Goal: Task Accomplishment & Management: Use online tool/utility

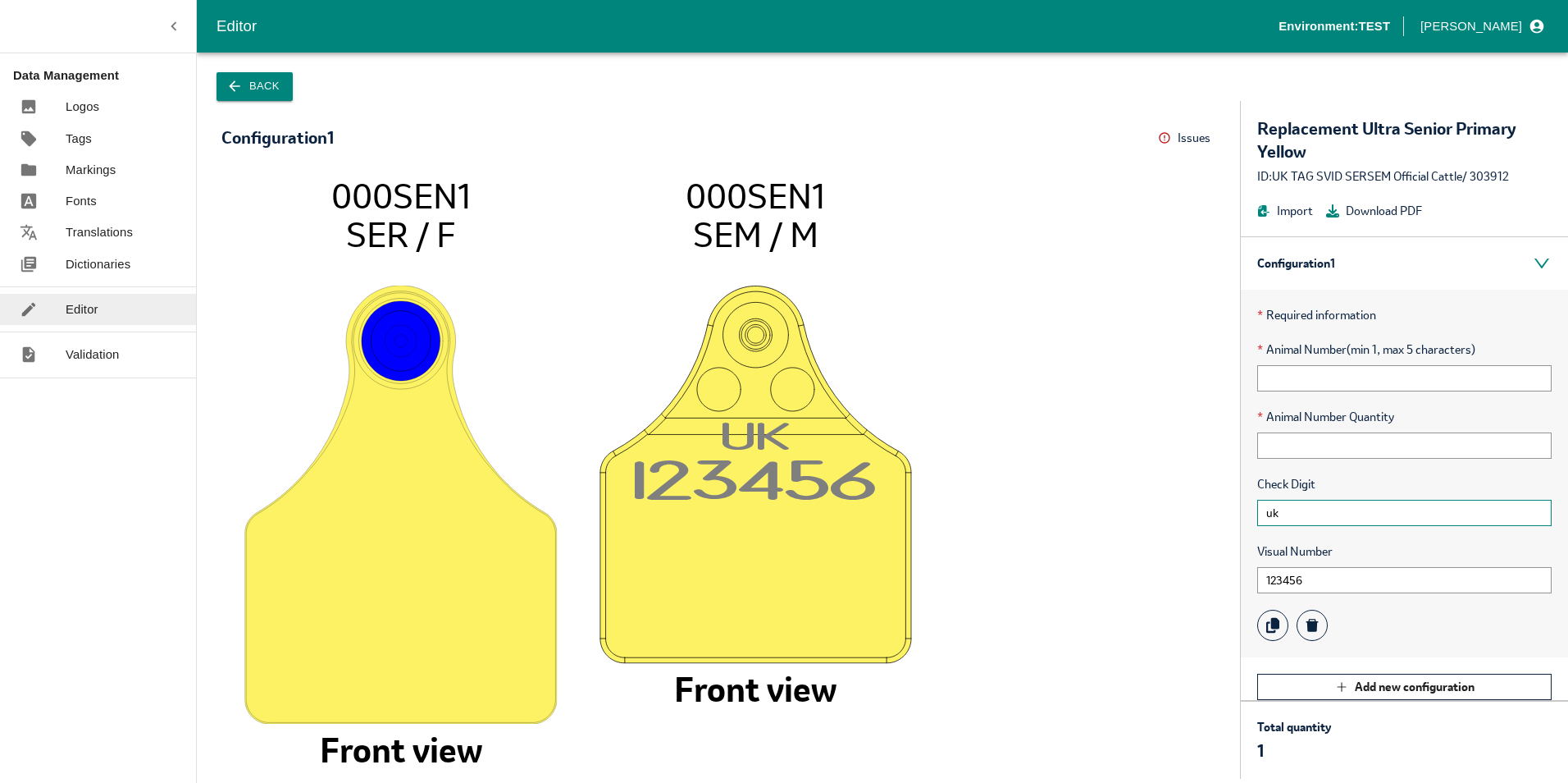
drag, startPoint x: 1301, startPoint y: 509, endPoint x: 1105, endPoint y: 510, distance: 196.0
click at [1129, 513] on div "Configuration 1 Issues Menu 000SEN1 SER / F Front view U K 12345 6 000SEN1 SEM …" at bounding box center [882, 439] width 1371 height 678
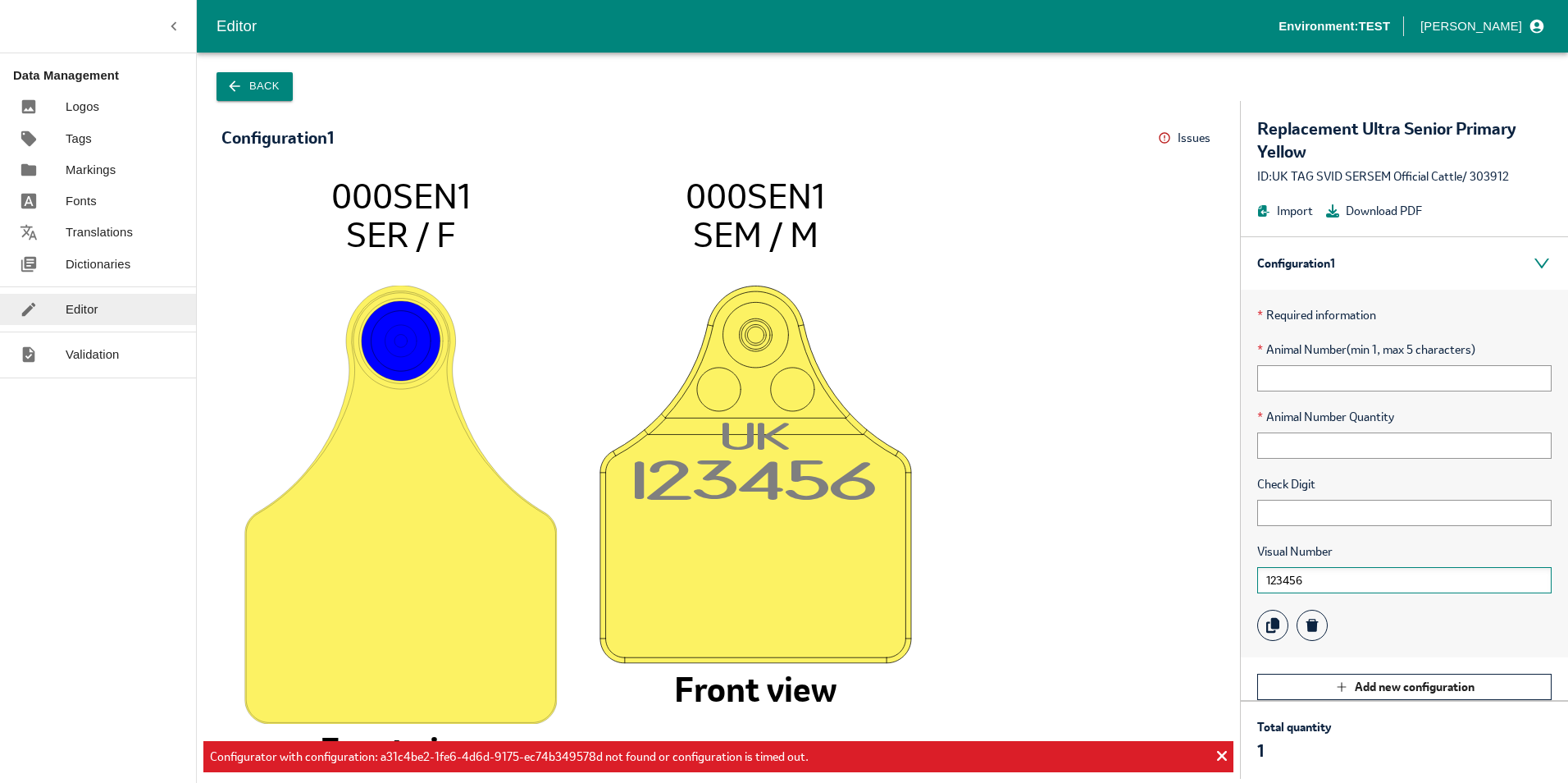
click at [1385, 582] on input "123456" at bounding box center [1404, 581] width 294 height 27
drag, startPoint x: 1390, startPoint y: 581, endPoint x: 1194, endPoint y: 578, distance: 196.0
click at [1208, 575] on div "Configuration 1 Issues Menu 000SEN1 SER / F Front view U K 12345 6 000SEN1 SEM …" at bounding box center [882, 439] width 1371 height 678
click at [247, 76] on button "Back" at bounding box center [254, 87] width 76 height 28
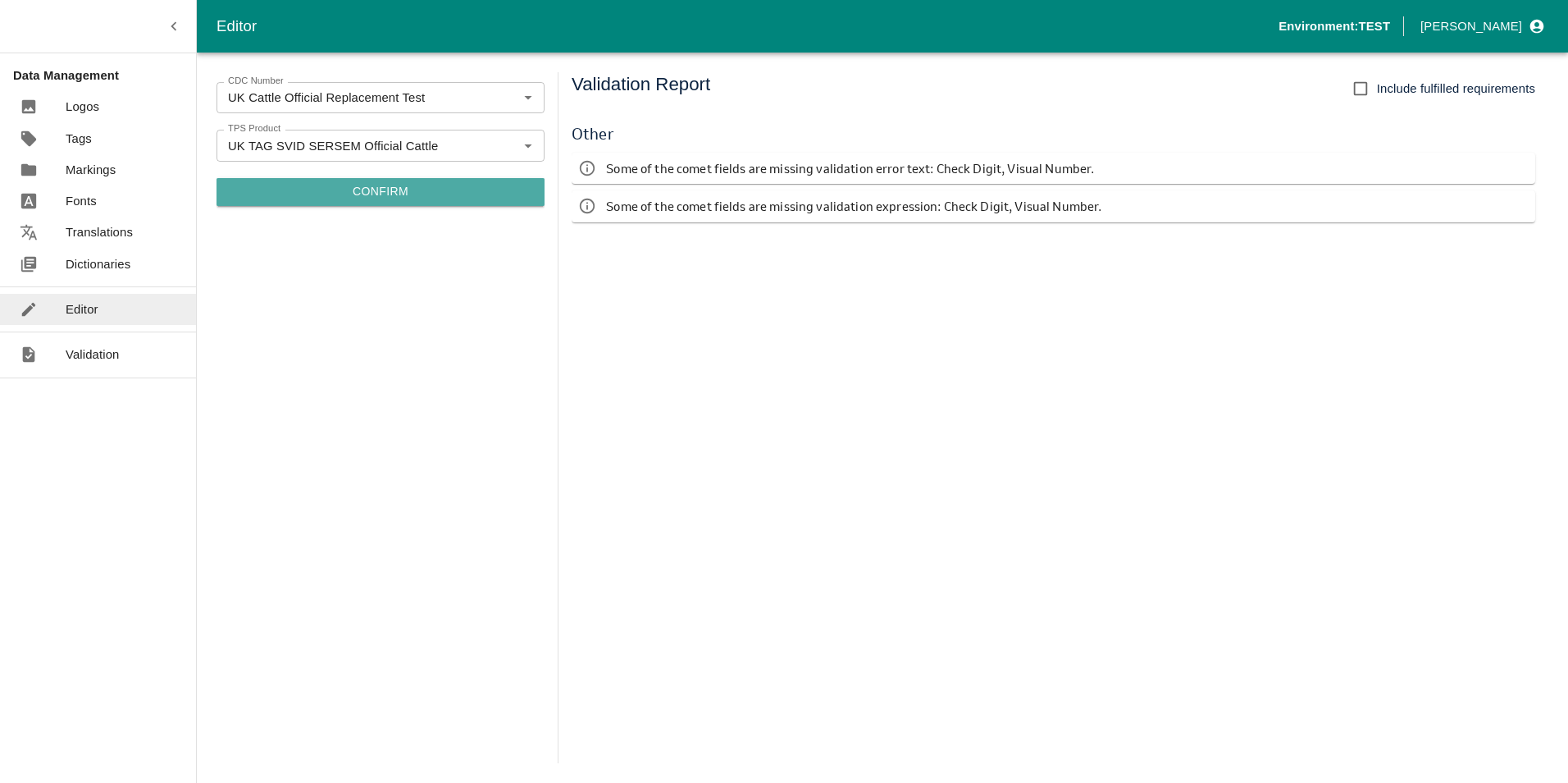
click at [388, 188] on button "Confirm" at bounding box center [380, 192] width 328 height 28
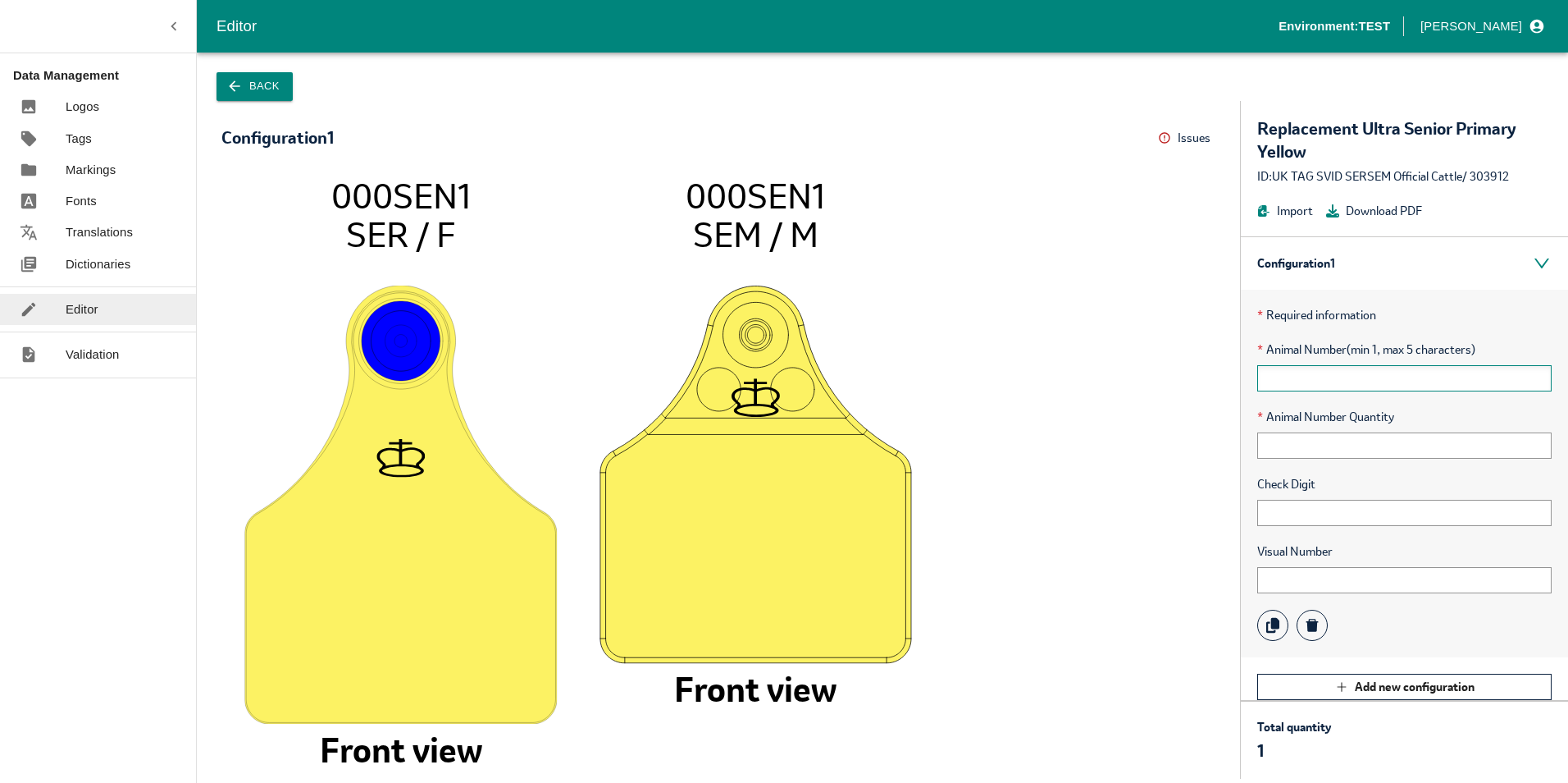
click at [1317, 382] on input "text" at bounding box center [1404, 378] width 294 height 27
type input "00001"
type input "10"
type input "UK"
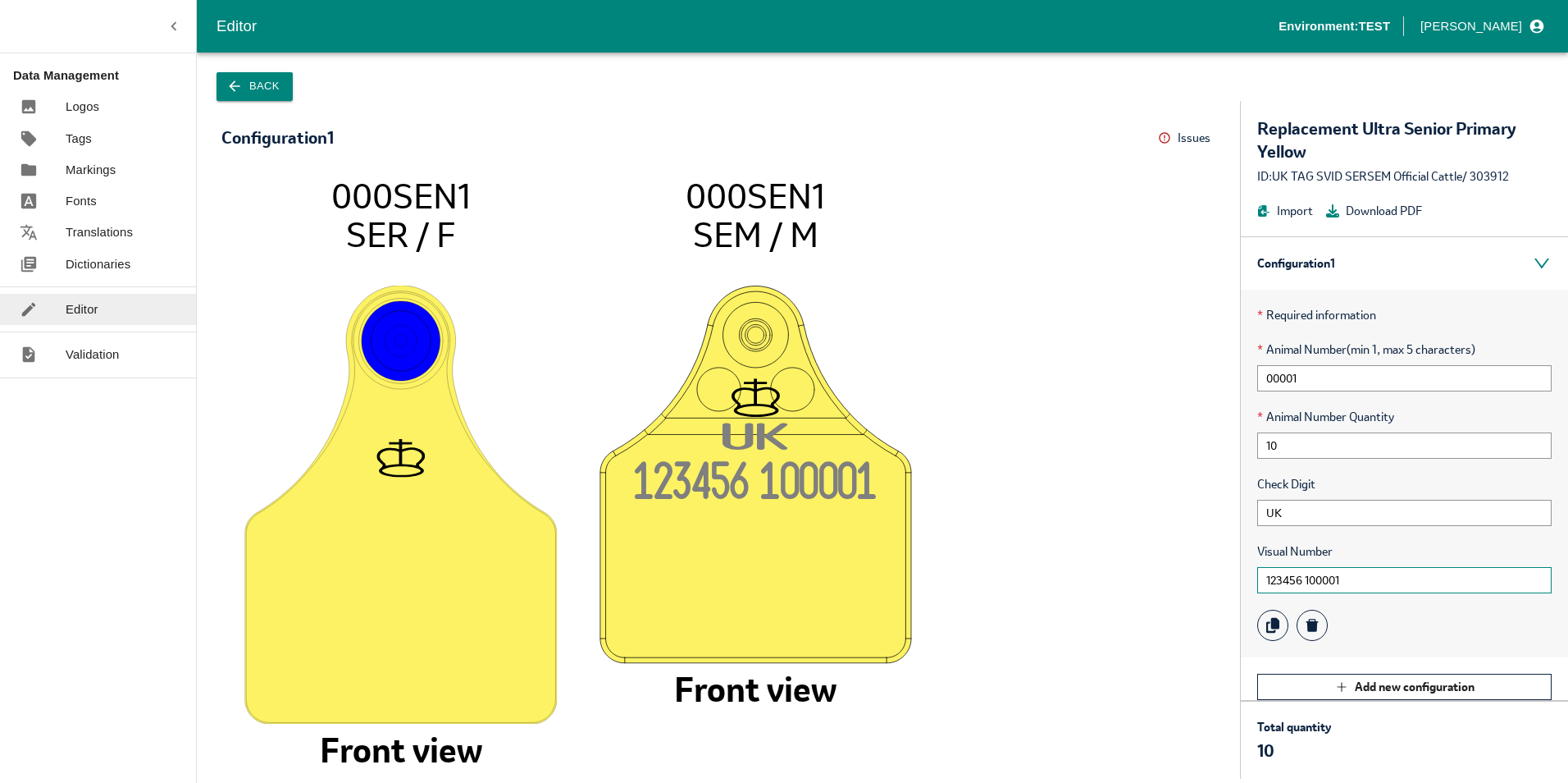
type input "123456 100001"
click at [1352, 506] on input "UK" at bounding box center [1404, 513] width 294 height 27
drag, startPoint x: 1352, startPoint y: 506, endPoint x: 1322, endPoint y: 510, distance: 30.3
click at [1251, 511] on div "* Required information * Animal Number (min 1, max 5 characters) 00001 * Animal…" at bounding box center [1405, 474] width 327 height 368
click at [1336, 519] on input "UK" at bounding box center [1404, 513] width 294 height 27
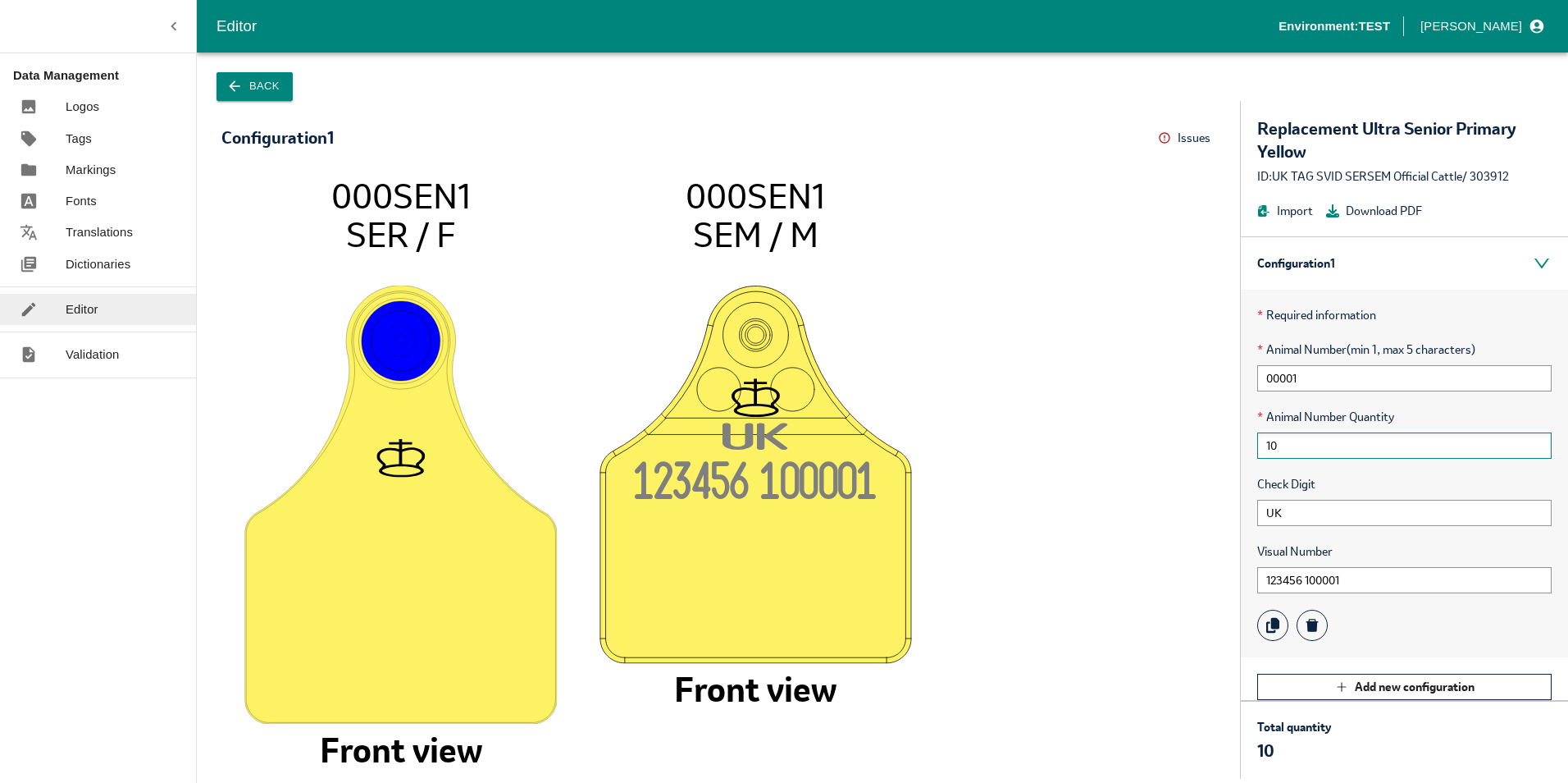
click at [1337, 444] on input "10" at bounding box center [1404, 445] width 294 height 27
click at [1362, 514] on input "UK" at bounding box center [1404, 513] width 294 height 27
click at [70, 354] on p "Validation" at bounding box center [92, 354] width 54 height 18
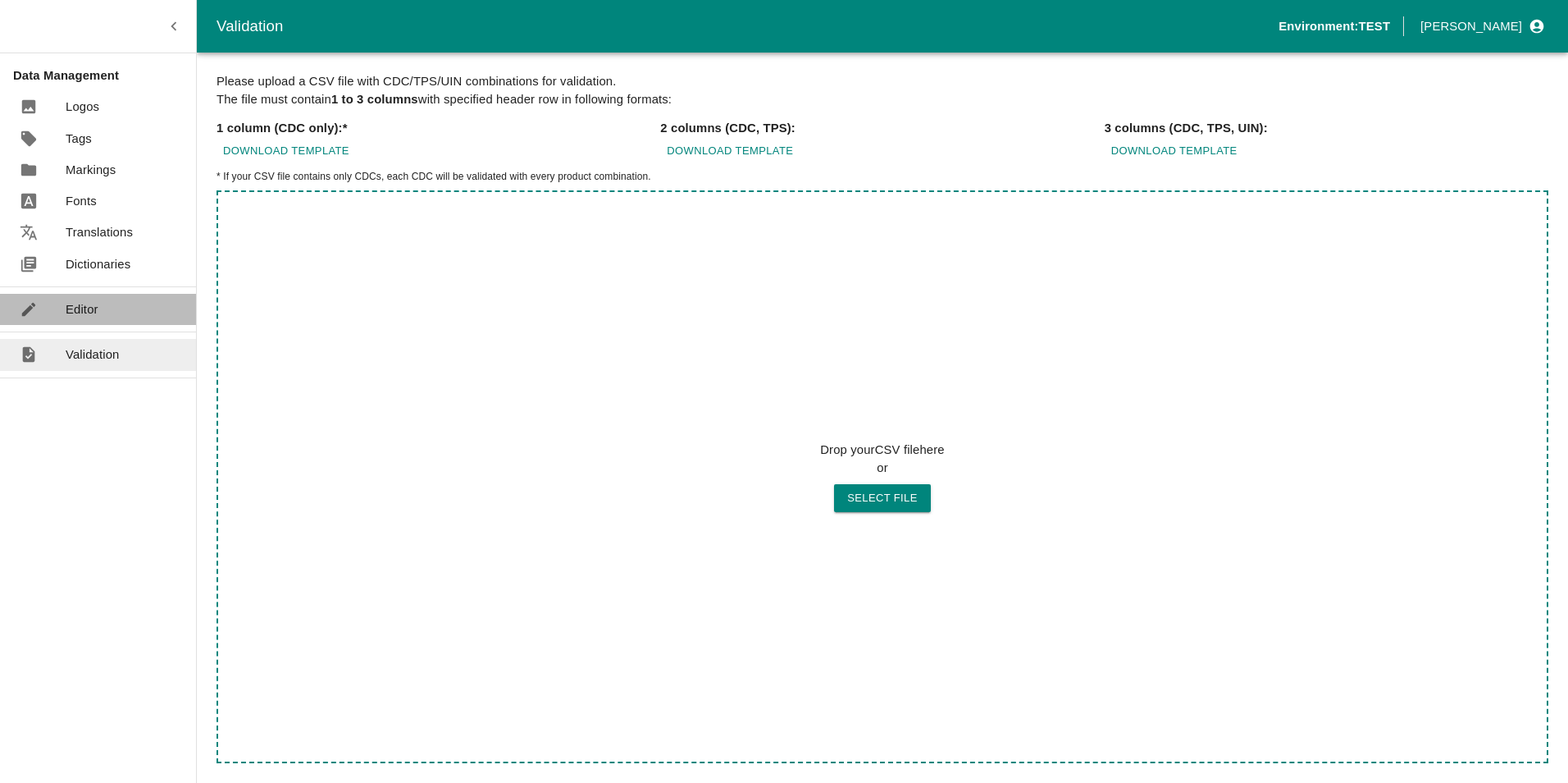
click at [96, 307] on p "Editor" at bounding box center [81, 309] width 33 height 18
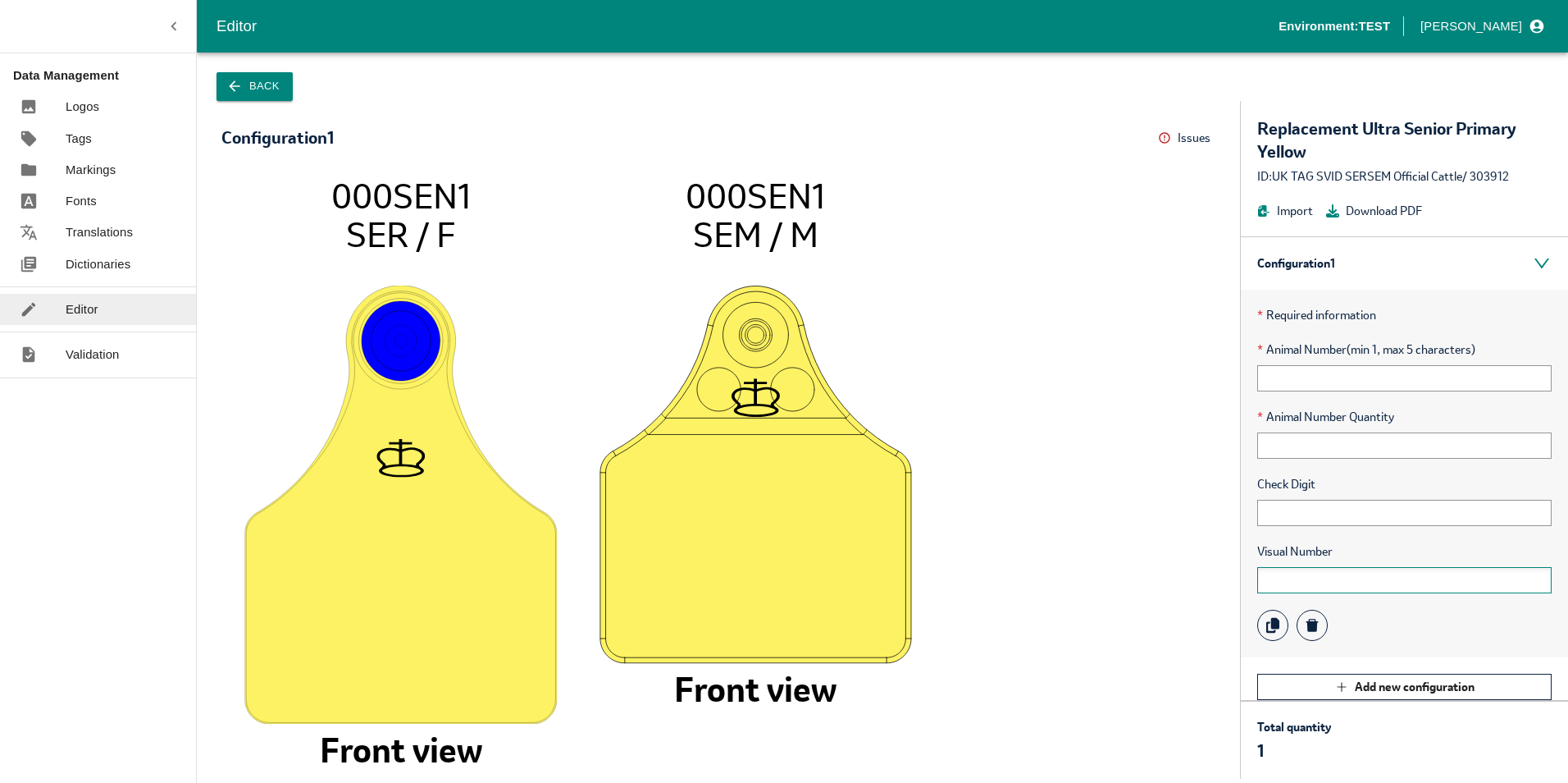
click at [1309, 581] on input "text" at bounding box center [1404, 581] width 294 height 27
type input "123456 100001"
type input "00001"
type input "10"
type input "UK"
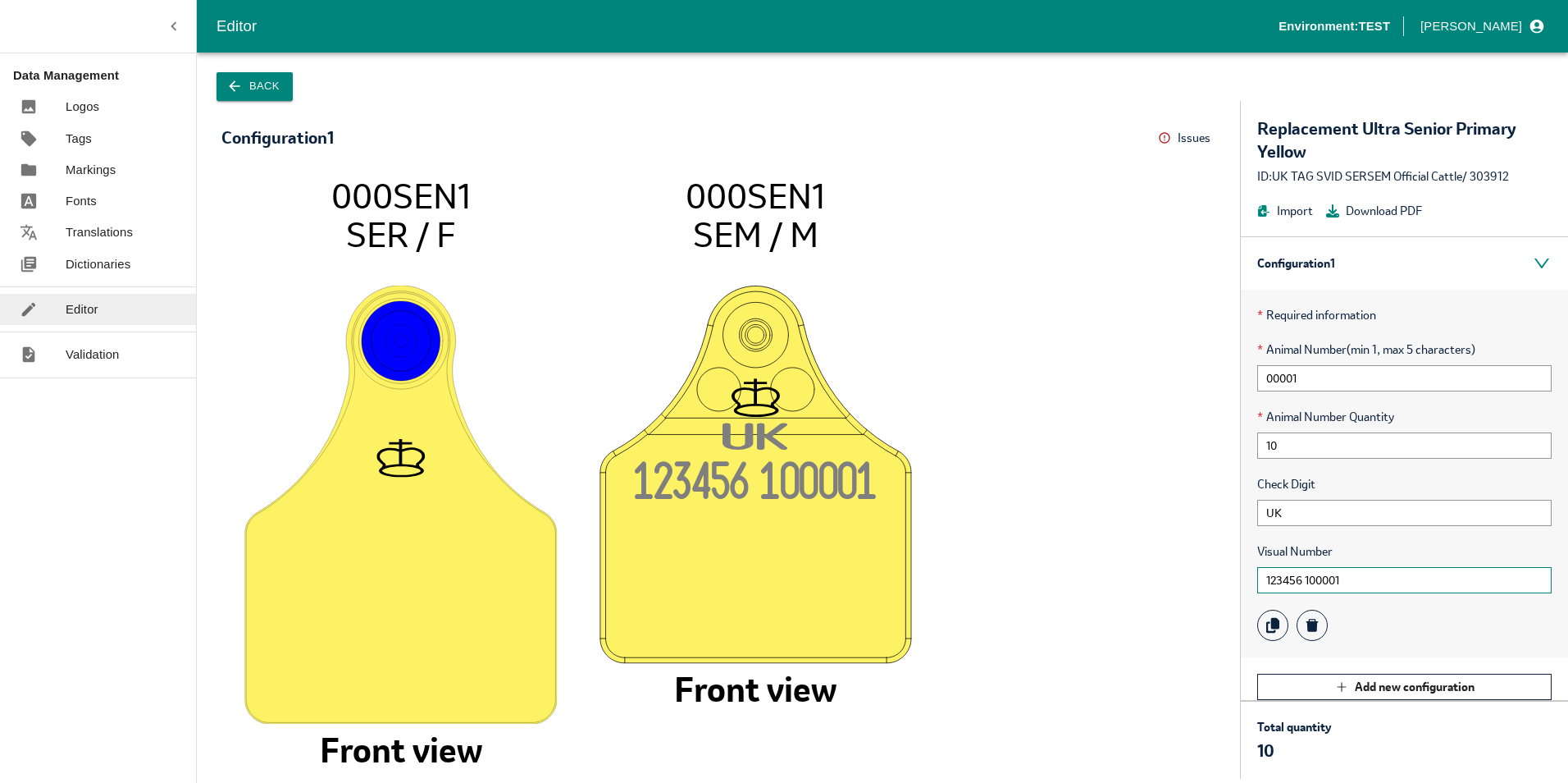
drag, startPoint x: 1154, startPoint y: 577, endPoint x: 943, endPoint y: 577, distance: 211.0
click at [945, 576] on div "Configuration 1 Issues Menu 000SEN1 SER / F Front view U K 123456 10000 1 000SE…" at bounding box center [882, 439] width 1371 height 678
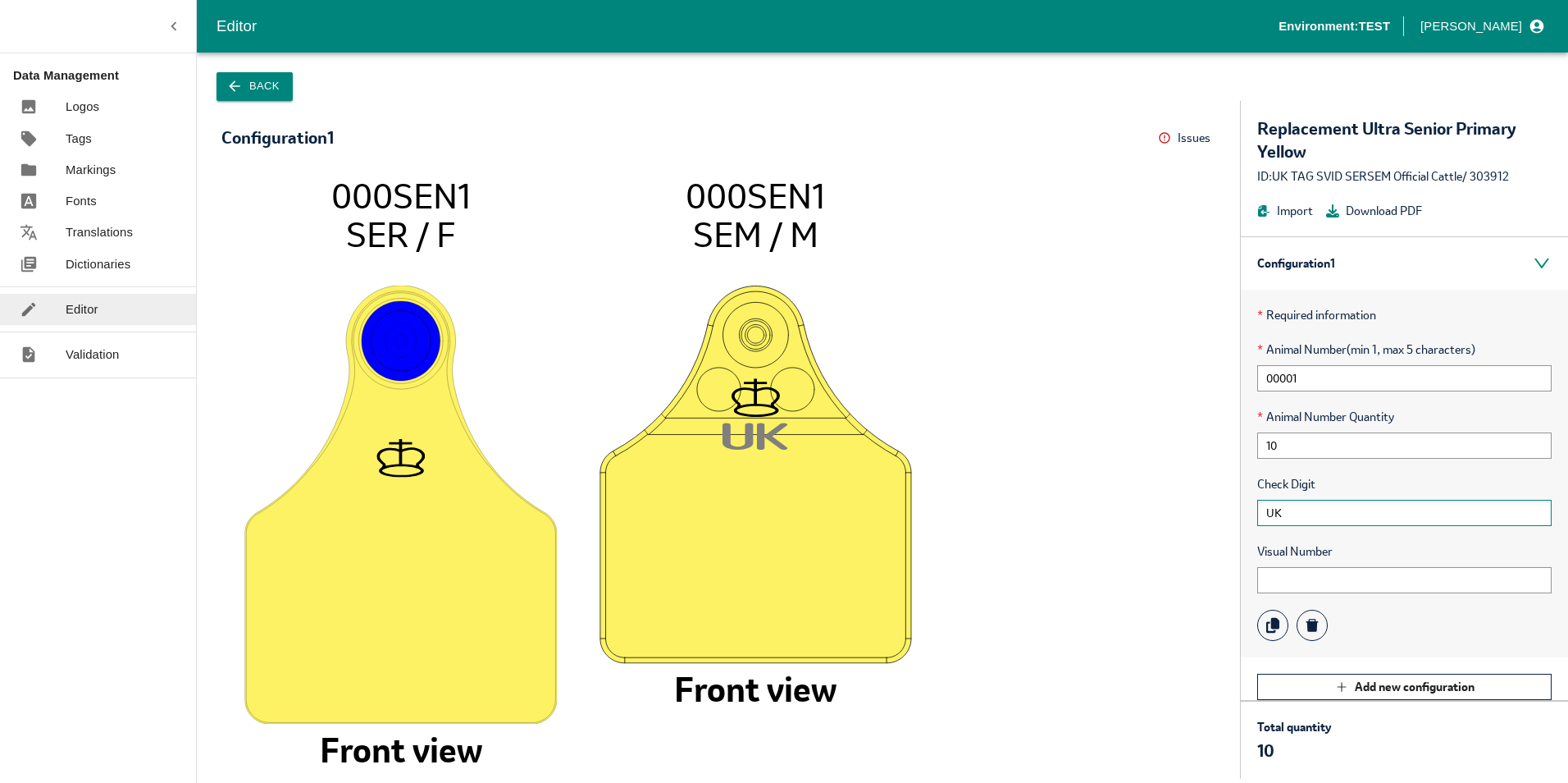
click at [1352, 518] on input "UK" at bounding box center [1404, 513] width 294 height 27
click at [1324, 577] on input "text" at bounding box center [1404, 581] width 294 height 27
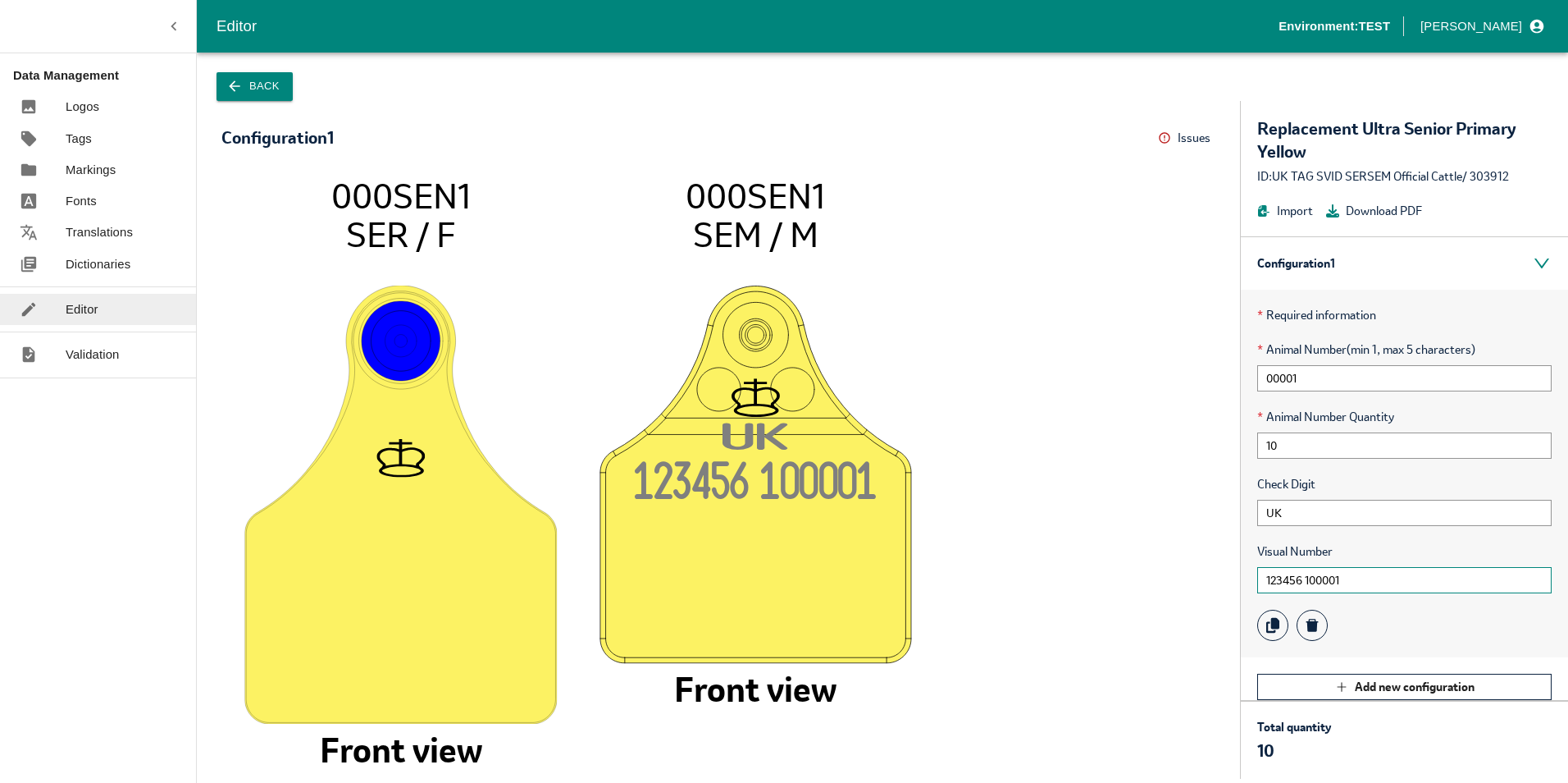
type input "123456 100001"
click at [91, 170] on p "Markings" at bounding box center [90, 170] width 50 height 18
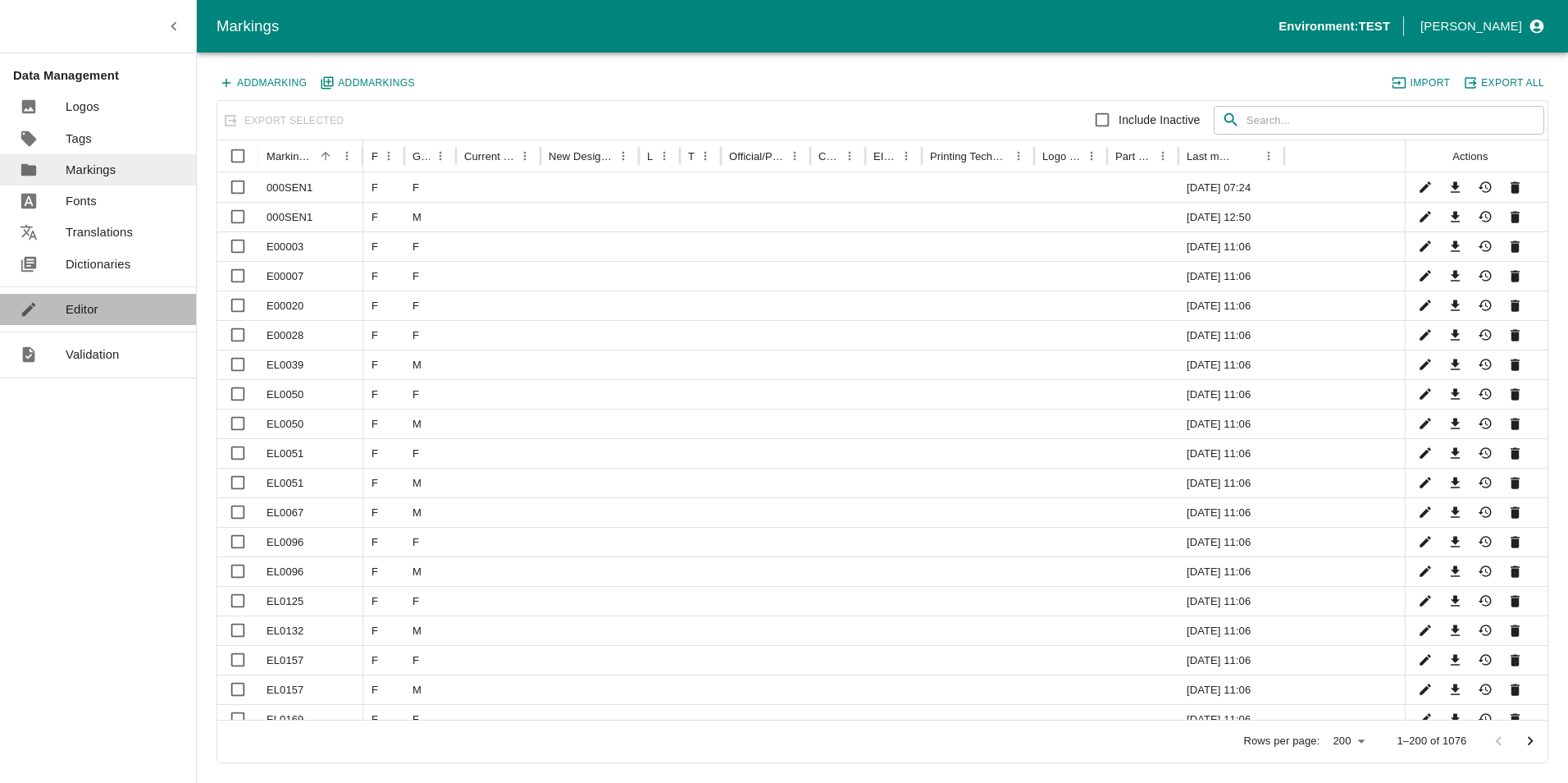
click at [80, 296] on link "Editor" at bounding box center [98, 308] width 196 height 31
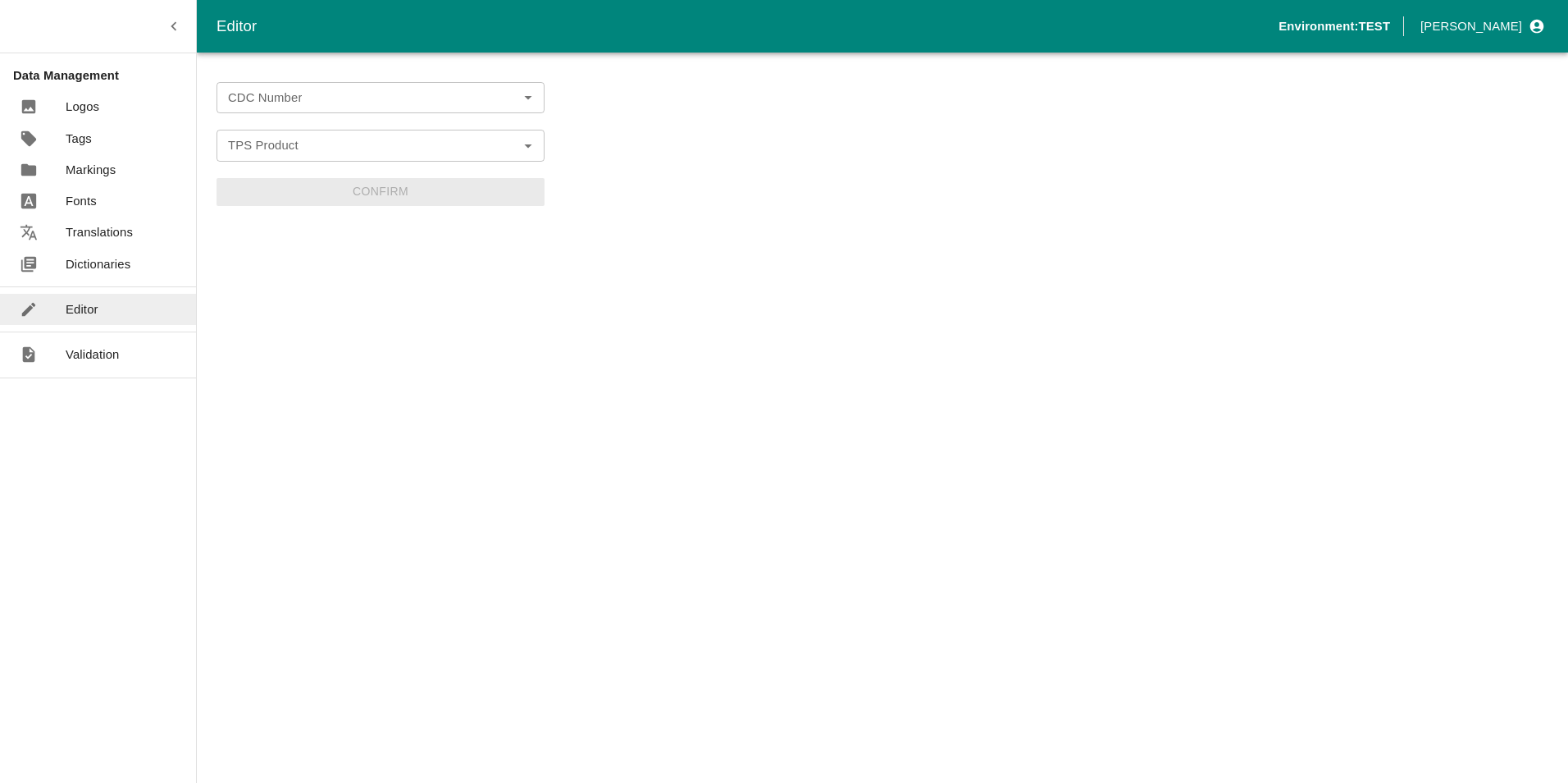
click at [535, 96] on icon "Open" at bounding box center [528, 97] width 18 height 18
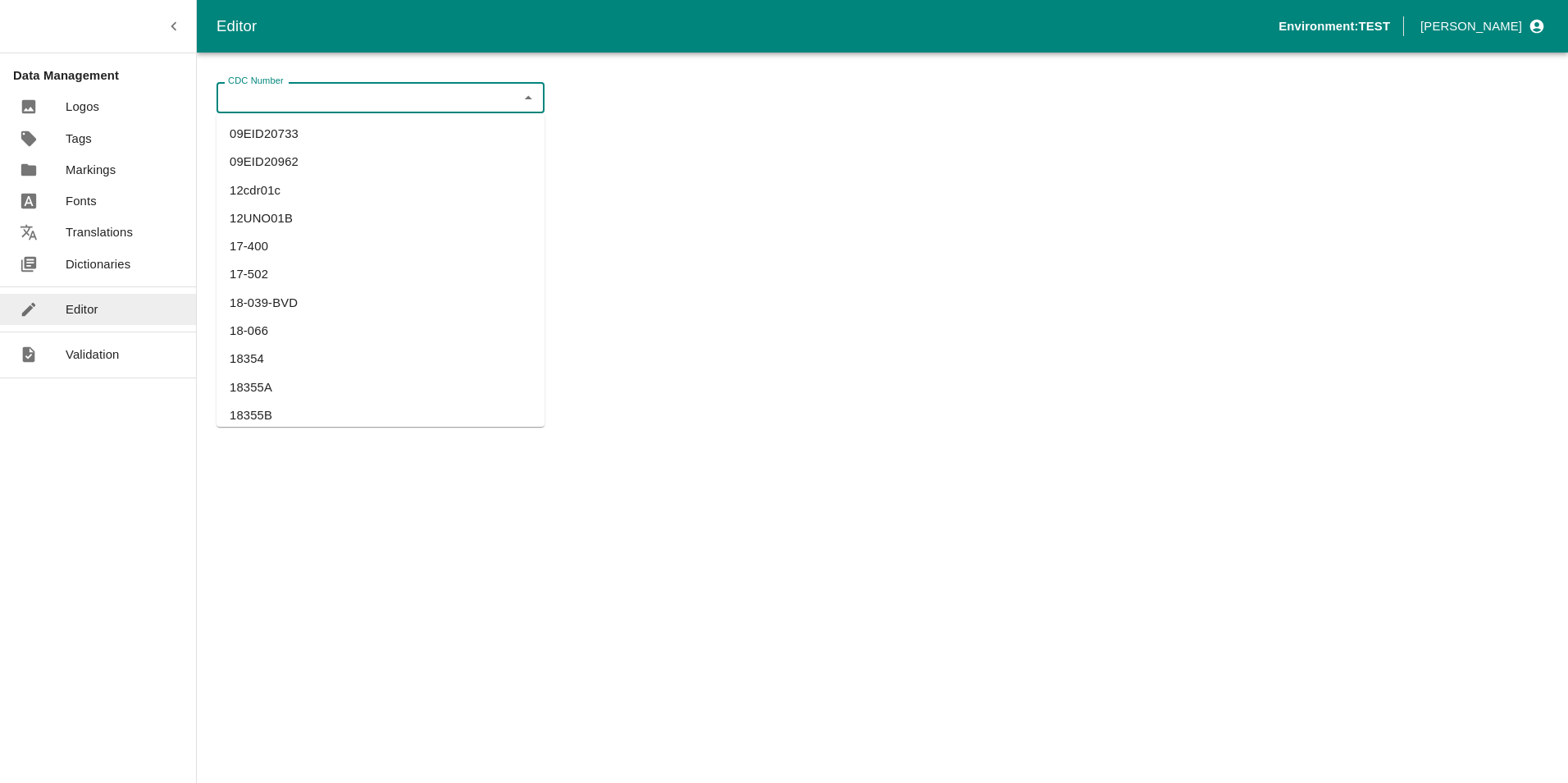
click at [436, 102] on input "CDC Number" at bounding box center [367, 97] width 292 height 21
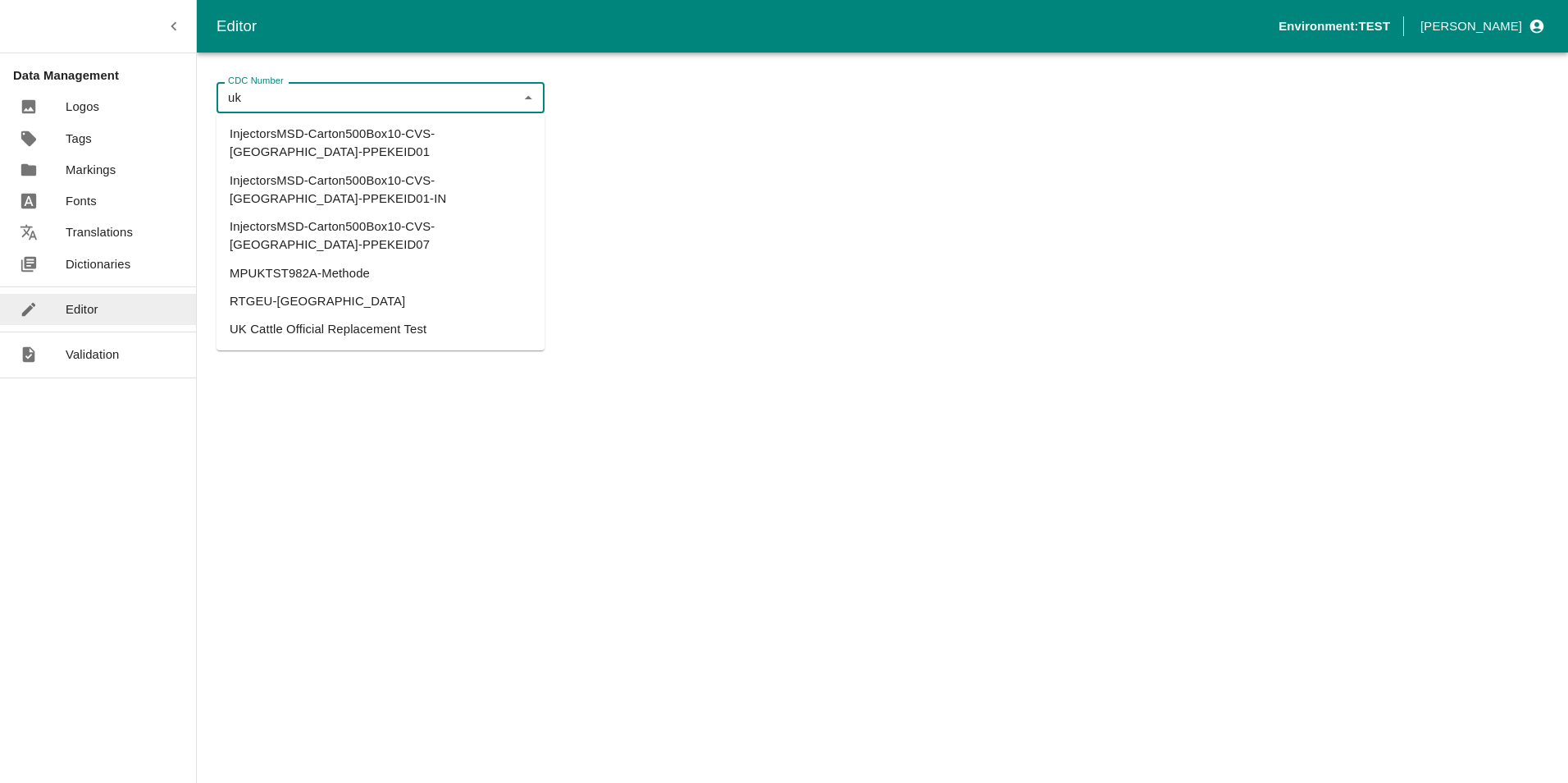
drag, startPoint x: 293, startPoint y: 99, endPoint x: 132, endPoint y: 96, distance: 161.0
click at [141, 90] on div "Editor Environment: TEST [PERSON_NAME] Data Management Logos Tags Markings Font…" at bounding box center [784, 392] width 1568 height 783
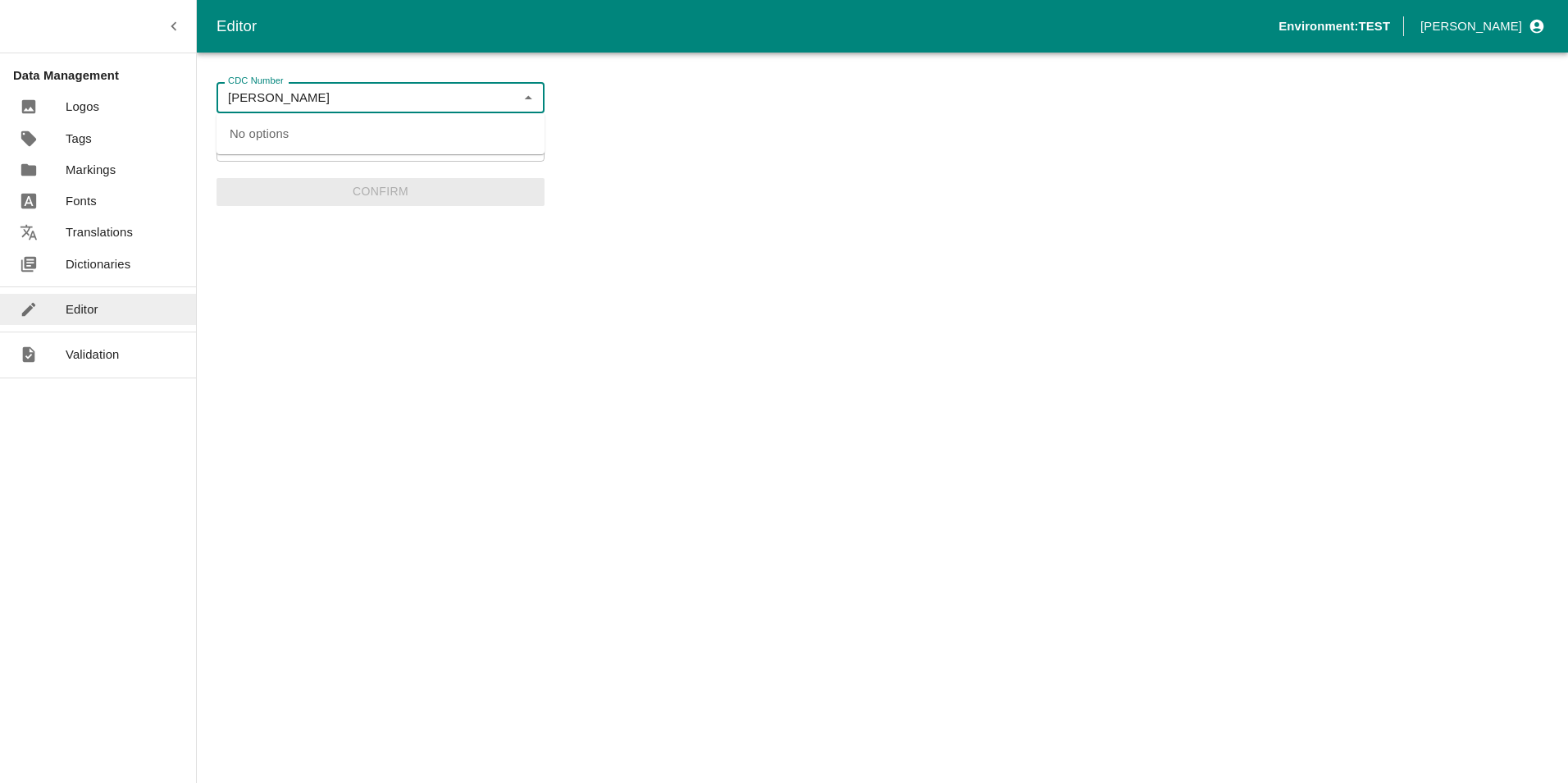
type input "[PERSON_NAME]"
click at [769, 172] on div "CDC Number CDC Number TPS Product TPS Product Confirm" at bounding box center [882, 417] width 1371 height 730
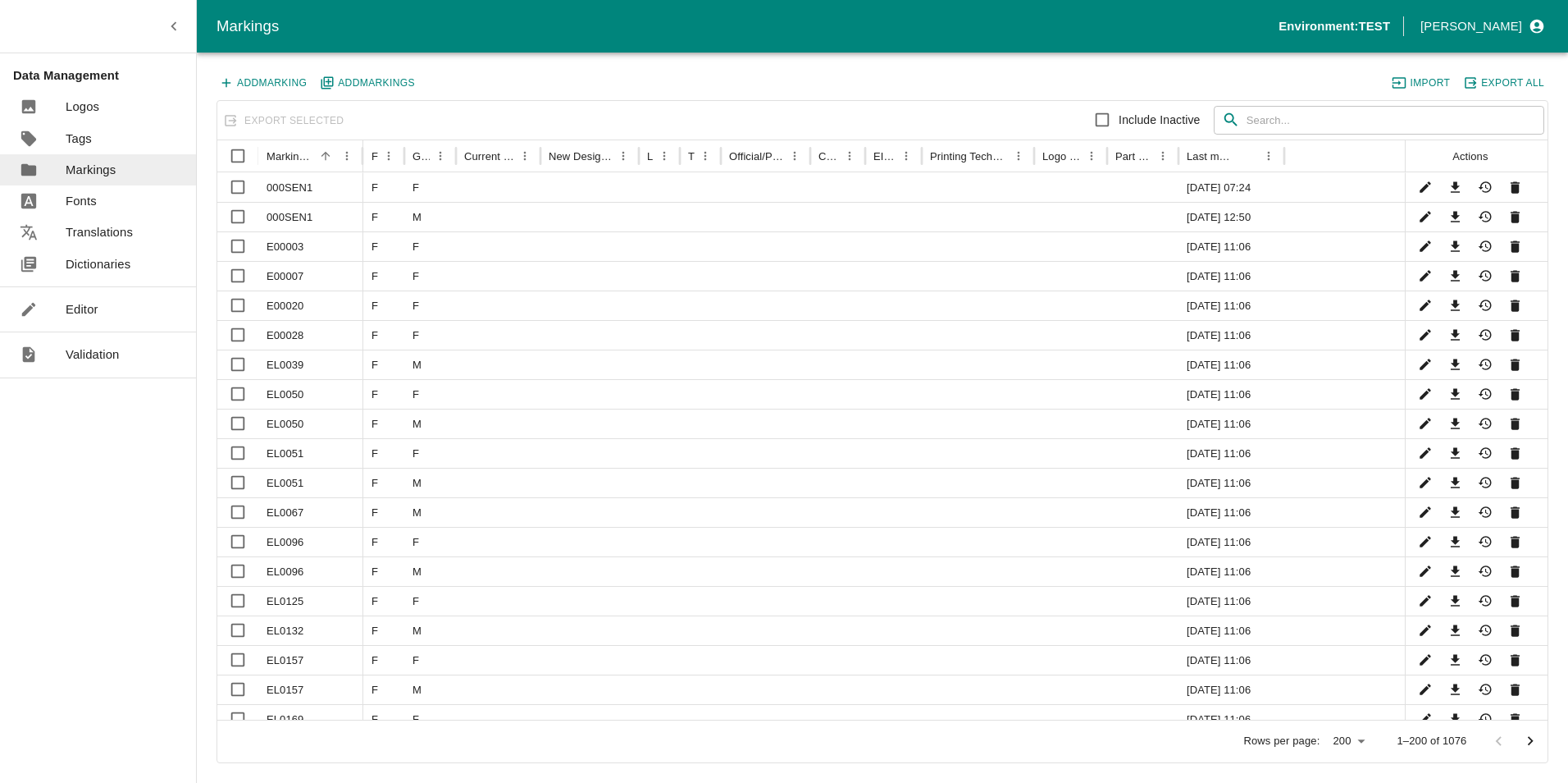
click at [80, 141] on p "Tags" at bounding box center [79, 139] width 27 height 18
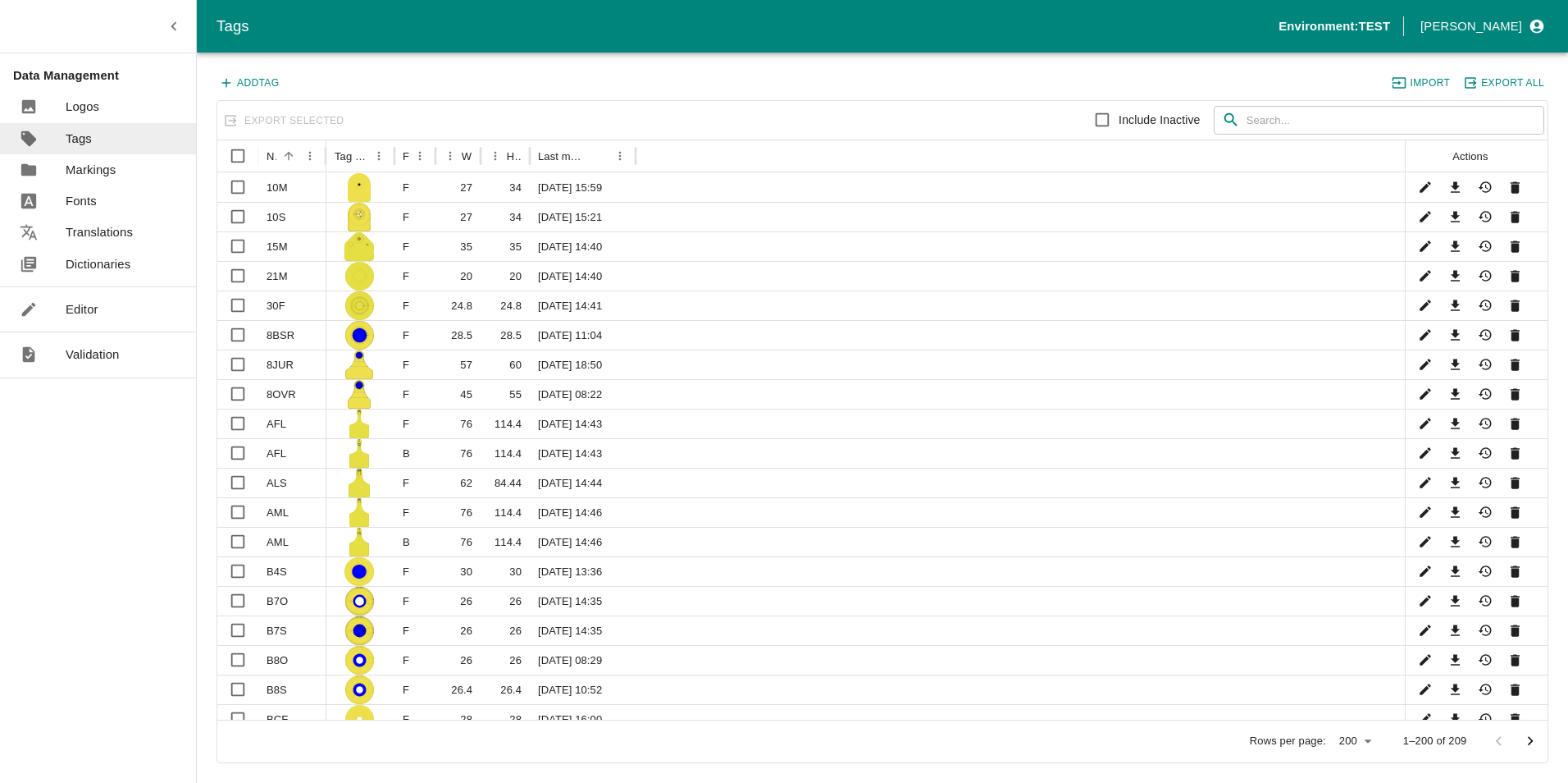
click at [86, 103] on p "Logos" at bounding box center [82, 106] width 34 height 18
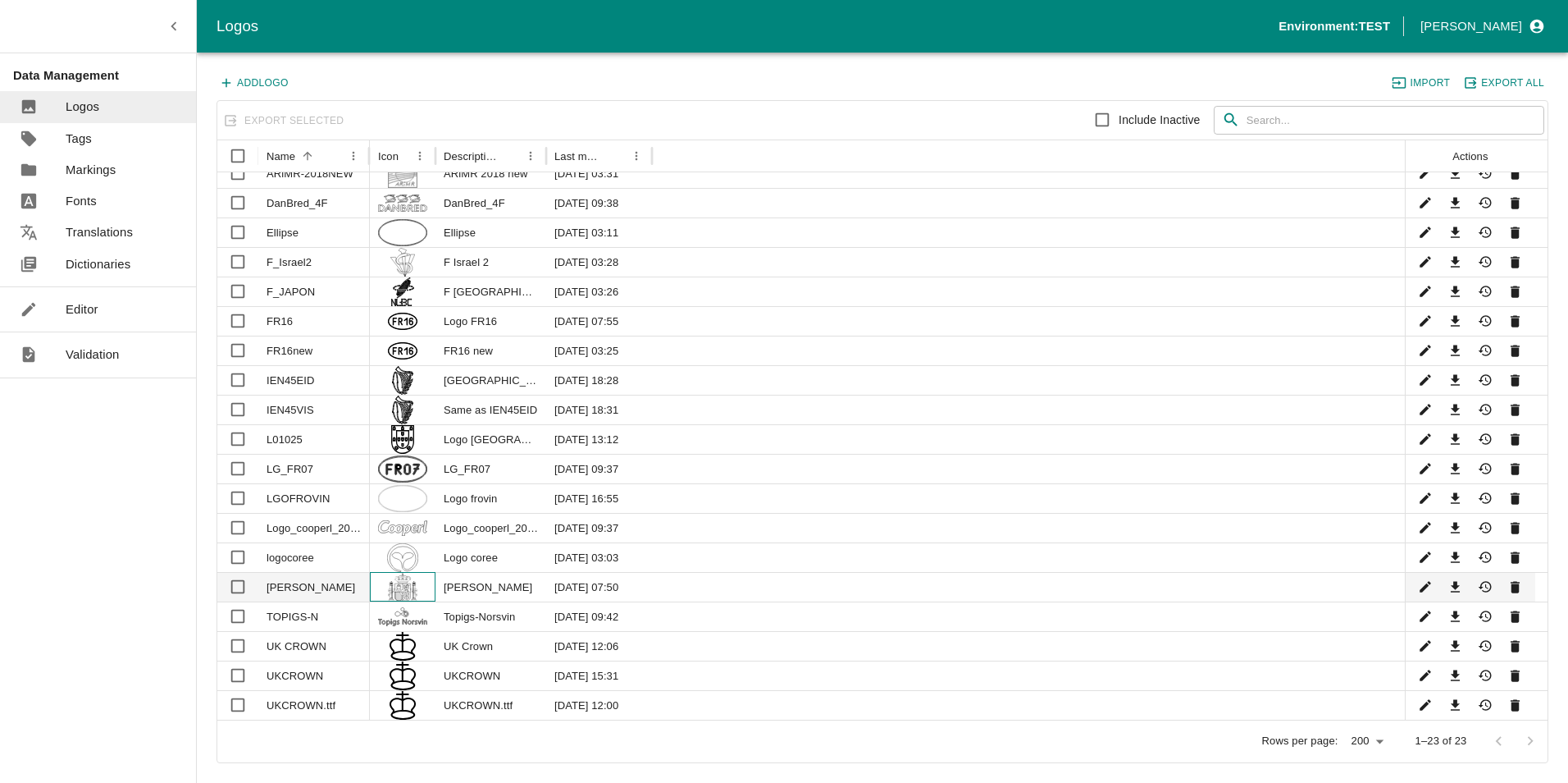
click at [397, 593] on img at bounding box center [402, 587] width 29 height 28
checkbox input "true"
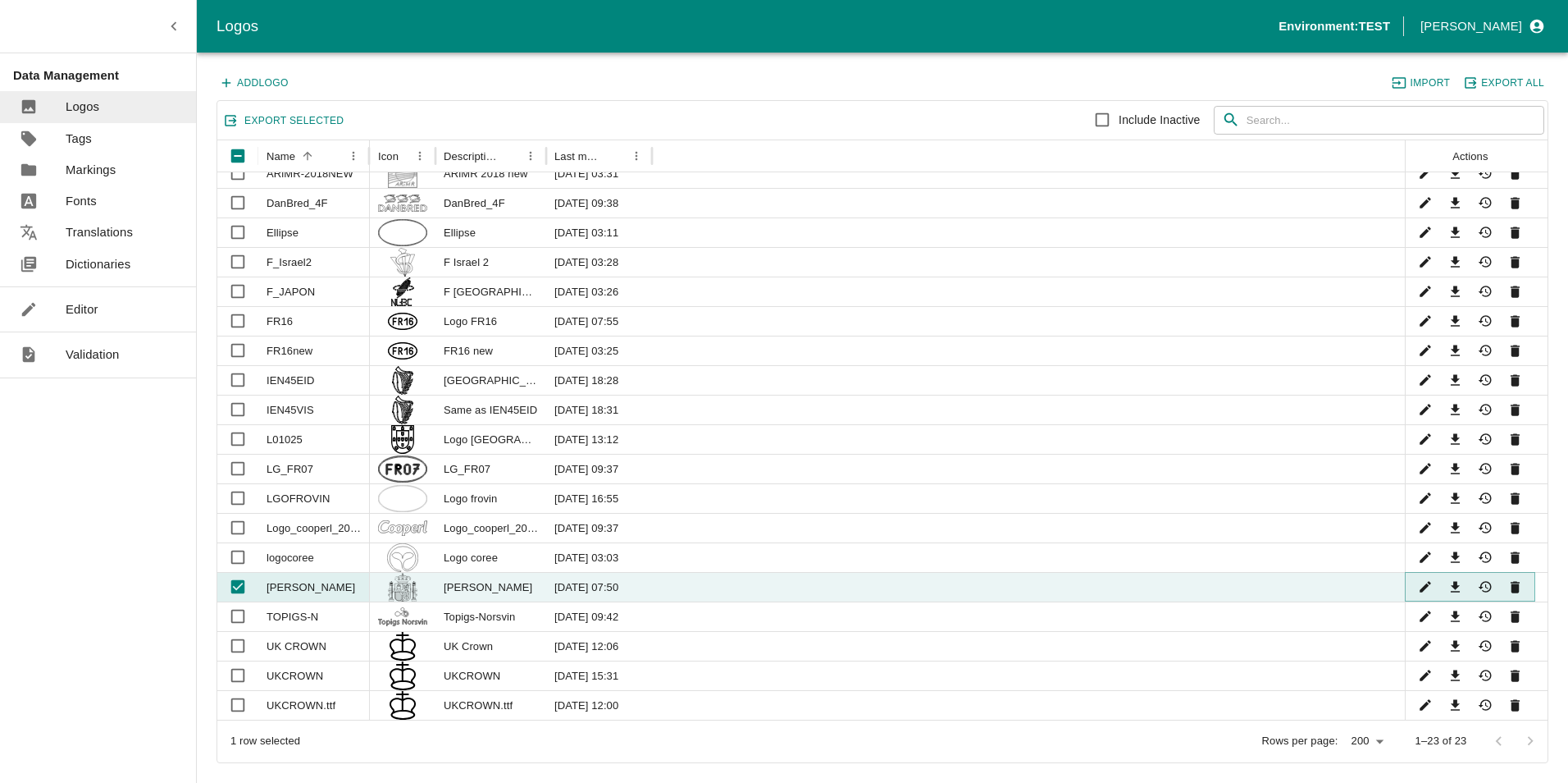
click at [1431, 583] on icon "Edit" at bounding box center [1426, 588] width 16 height 16
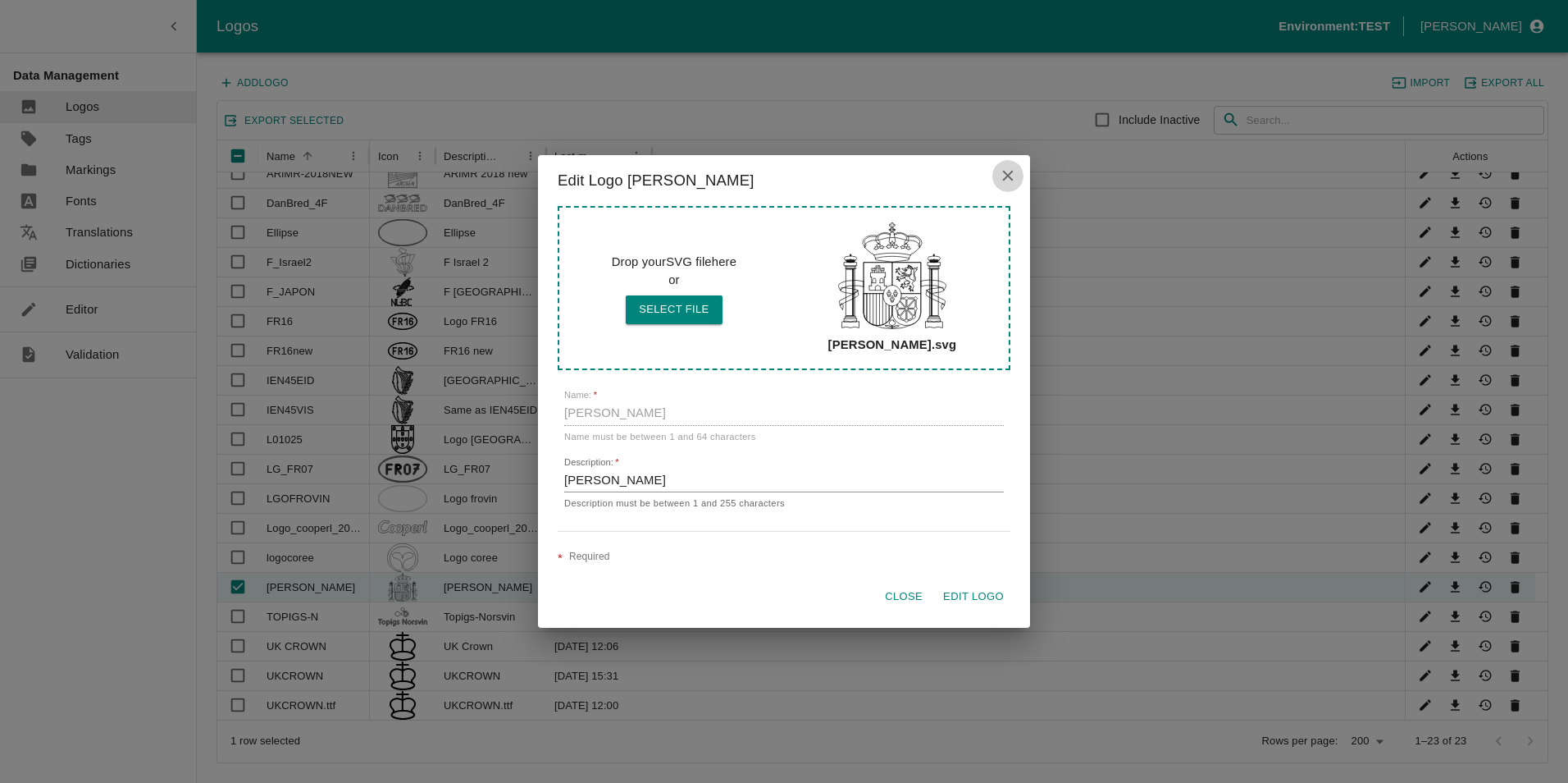
click at [1012, 178] on icon "close" at bounding box center [1008, 175] width 18 height 18
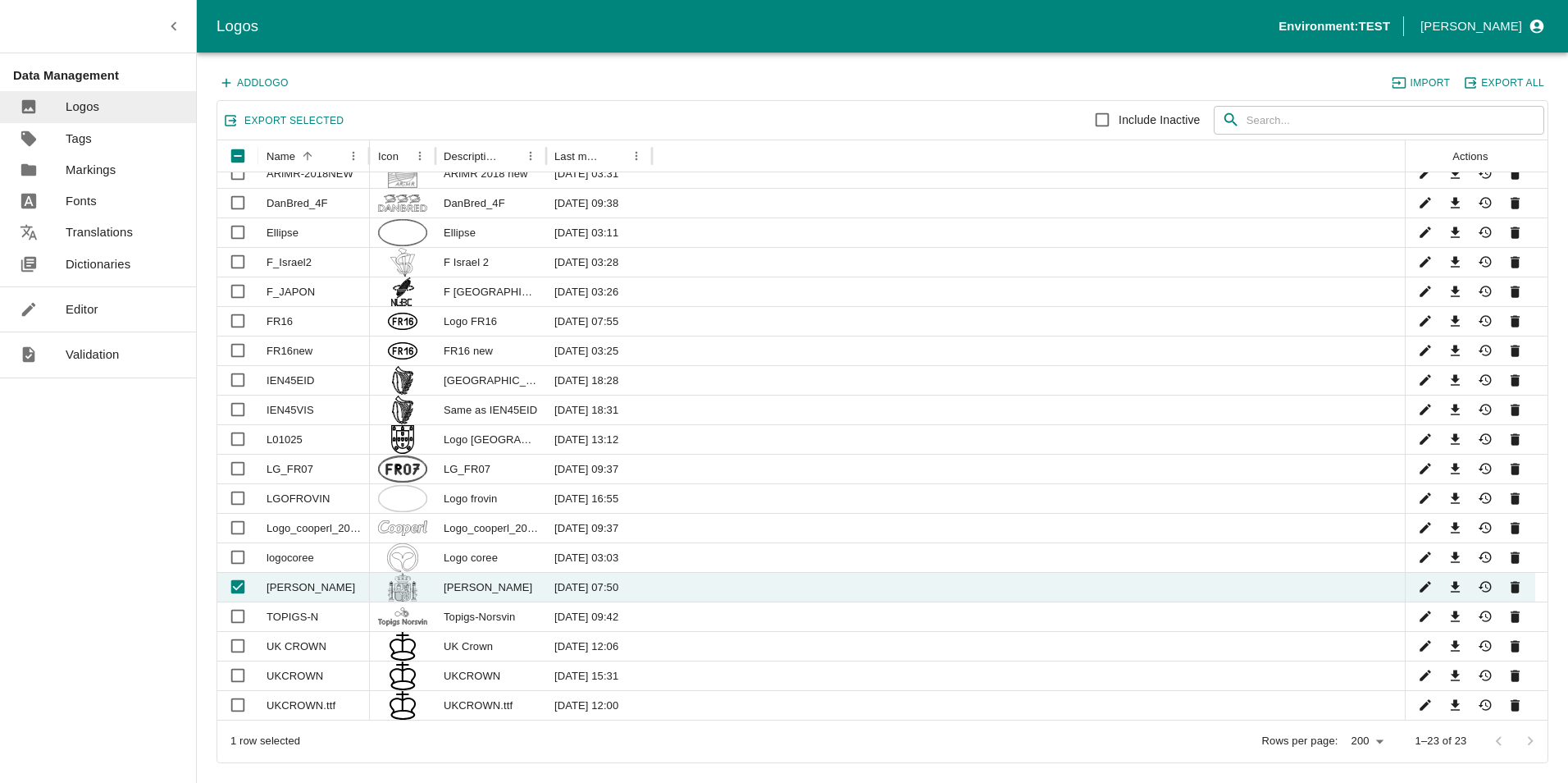
click at [91, 315] on p "Editor" at bounding box center [81, 309] width 33 height 18
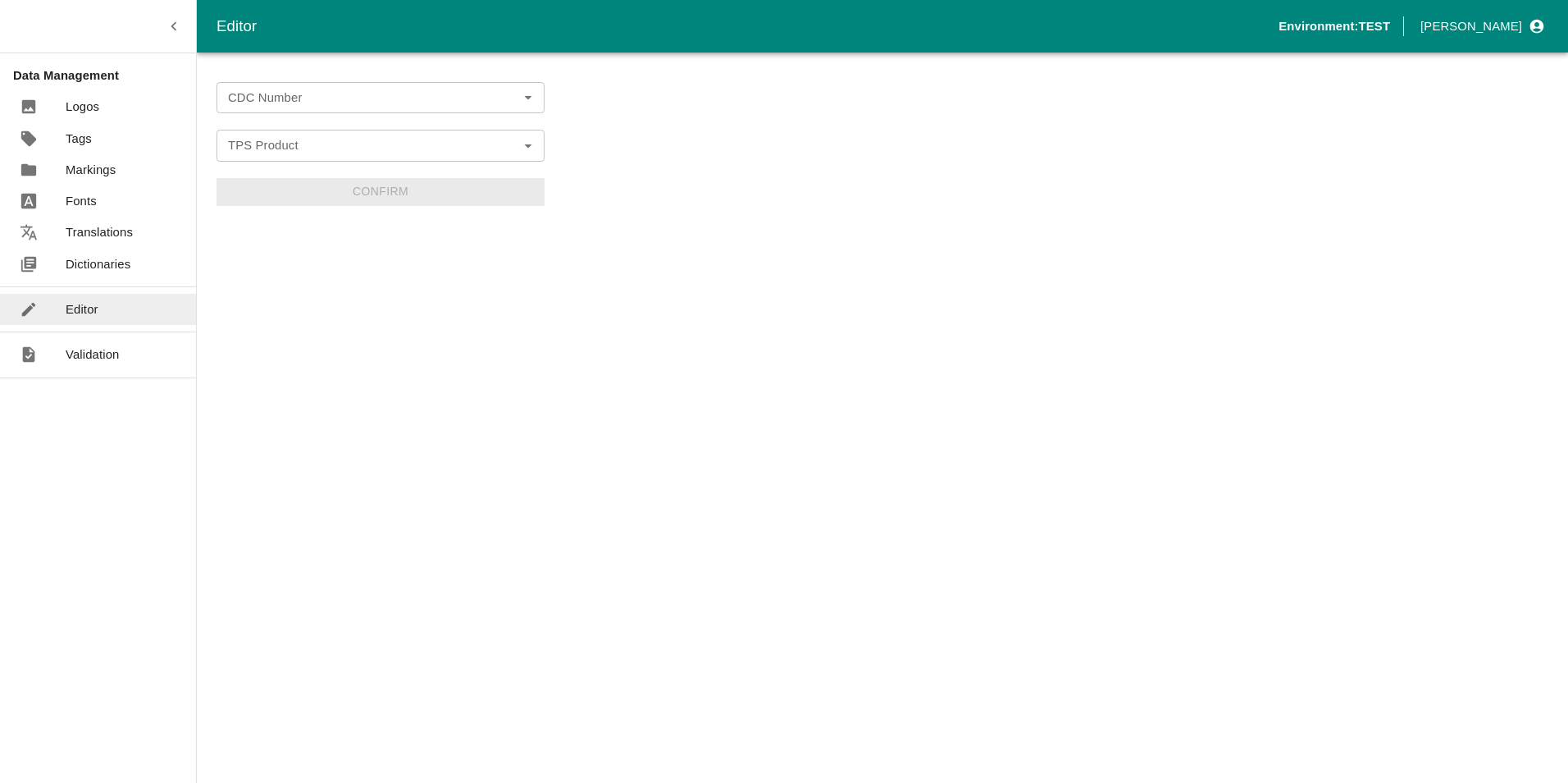
click at [529, 99] on icon "Open" at bounding box center [528, 97] width 18 height 18
drag, startPoint x: 316, startPoint y: 104, endPoint x: 323, endPoint y: 90, distance: 15.7
click at [316, 103] on input "CDC Number" at bounding box center [367, 97] width 292 height 21
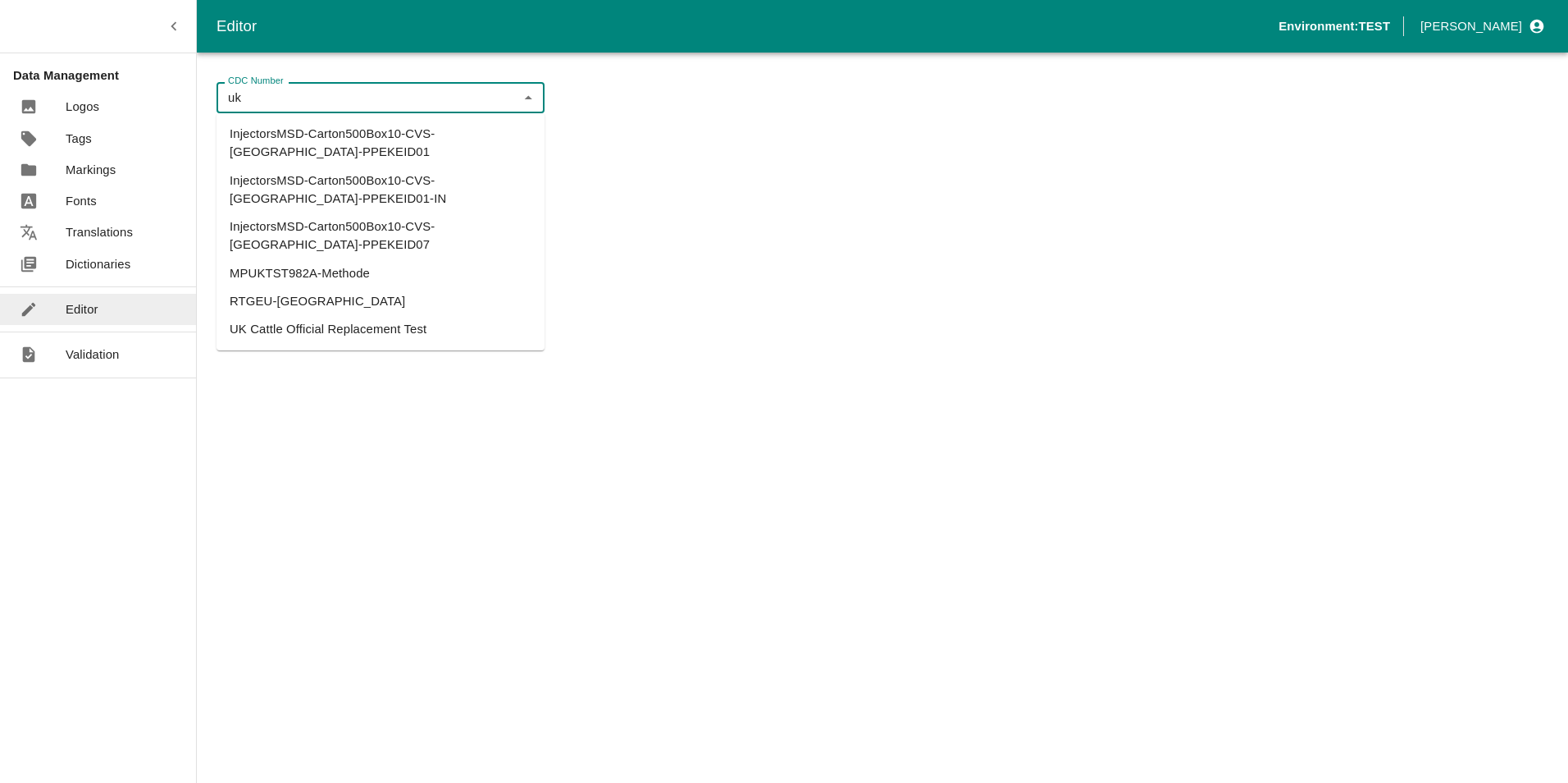
click at [326, 315] on li "UK Cattle Official Replacement Test" at bounding box center [380, 330] width 328 height 28
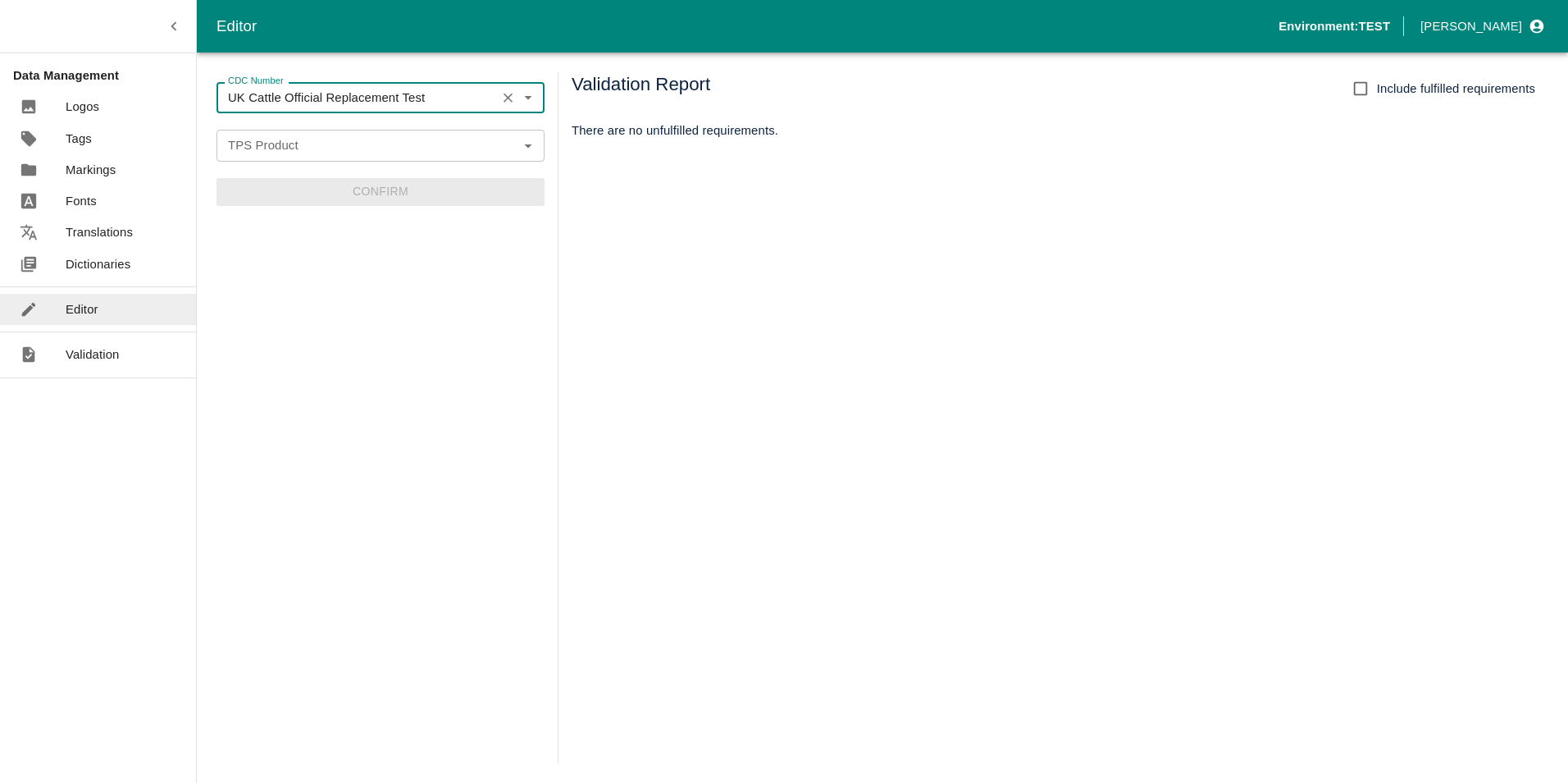
click at [534, 146] on icon "Open" at bounding box center [528, 145] width 18 height 18
type input "UK Cattle Official Replacement Test"
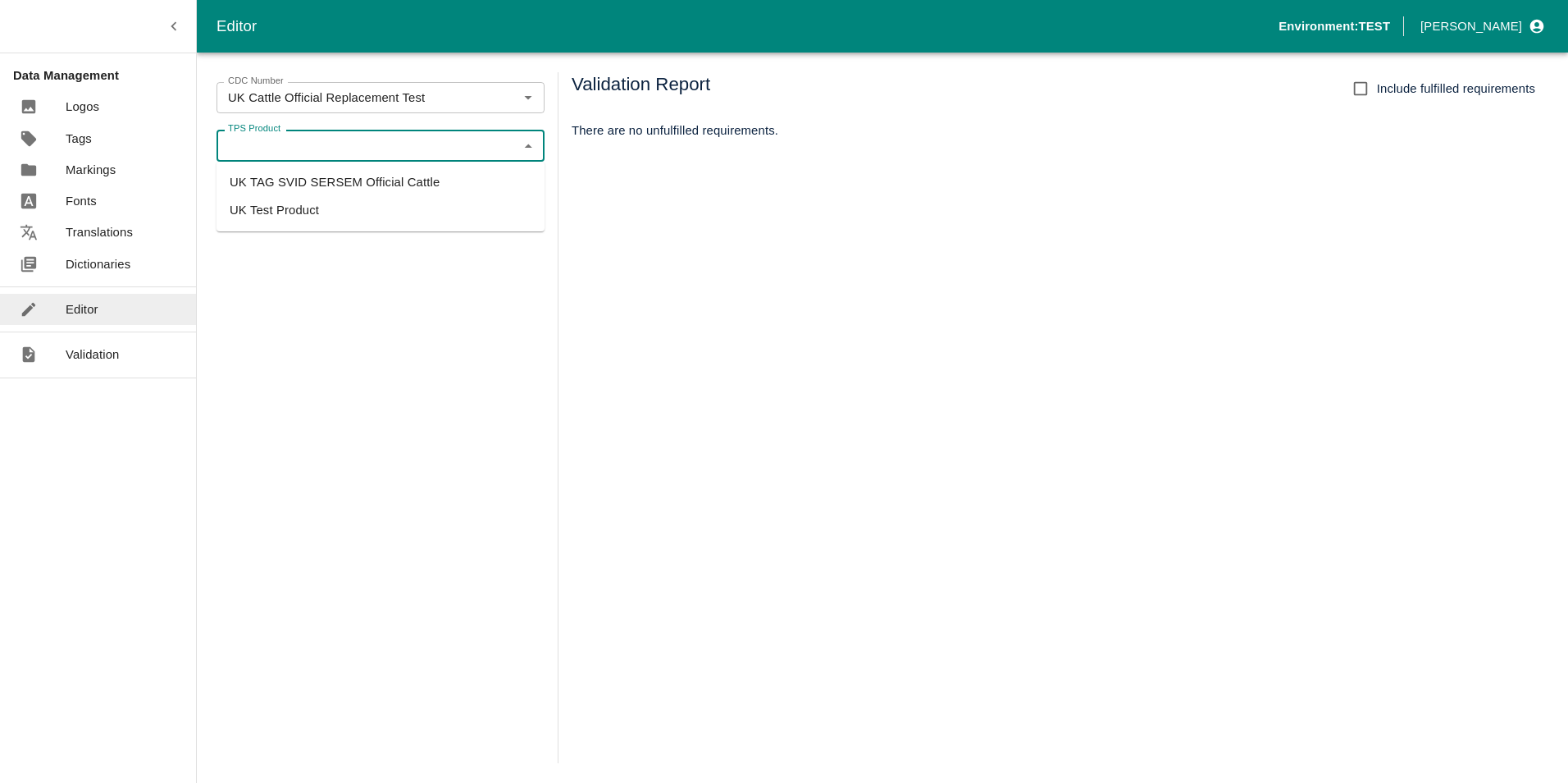
click at [389, 183] on li "UK TAG SVID SERSEM Official Cattle" at bounding box center [380, 182] width 328 height 28
type input "UK TAG SVID SERSEM Official Cattle"
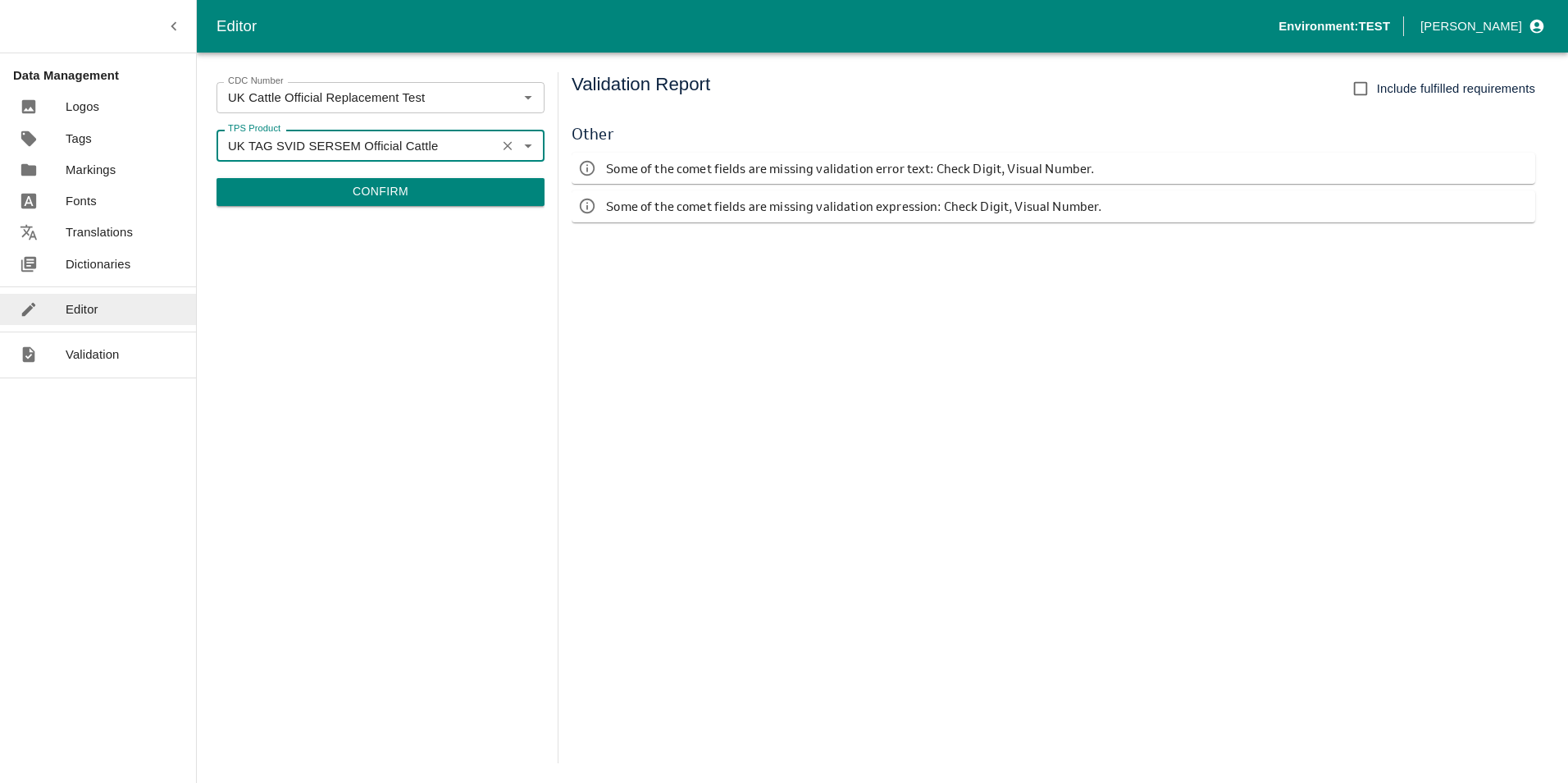
click at [404, 186] on button "Confirm" at bounding box center [380, 192] width 328 height 28
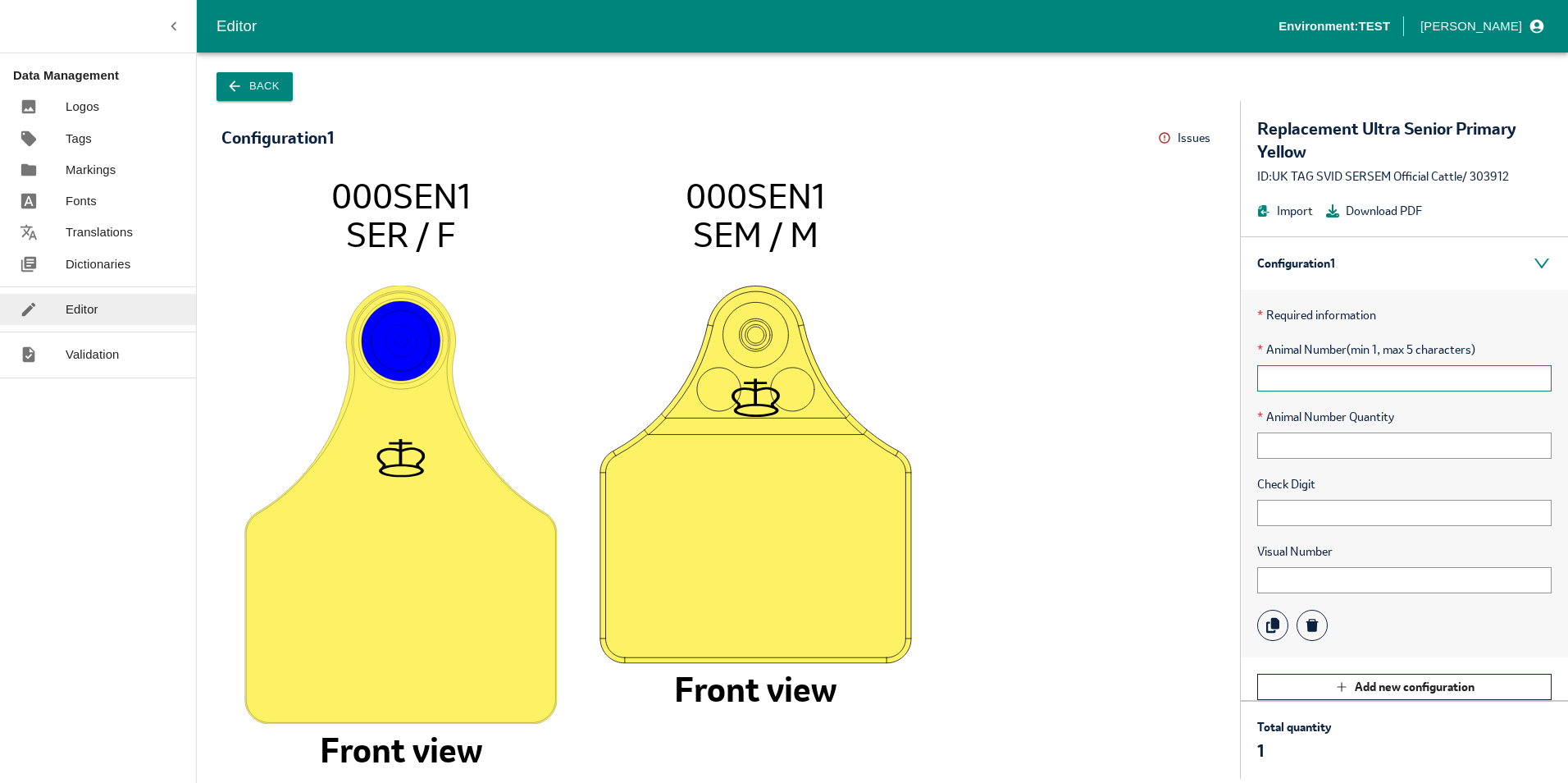
click at [1374, 374] on input "text" at bounding box center [1404, 378] width 294 height 27
drag, startPoint x: 1279, startPoint y: 448, endPoint x: 1279, endPoint y: 408, distance: 40.0
click at [1279, 442] on input "text" at bounding box center [1404, 445] width 294 height 27
click at [1281, 520] on input "text" at bounding box center [1404, 513] width 294 height 27
type input "UK"
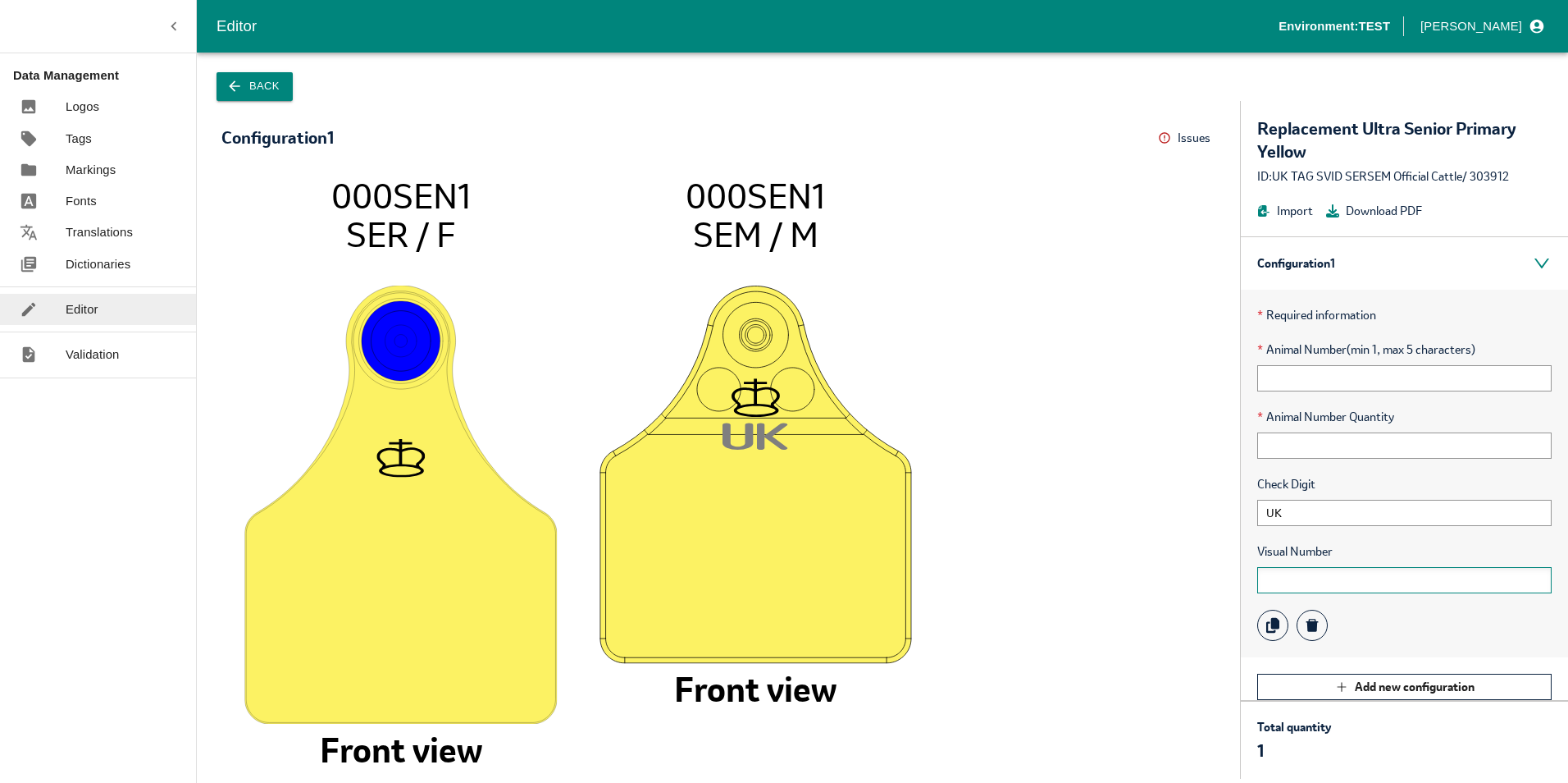
click at [1310, 580] on input "text" at bounding box center [1404, 581] width 294 height 27
drag, startPoint x: 1354, startPoint y: 577, endPoint x: 1117, endPoint y: 565, distance: 237.3
click at [1117, 565] on div "Configuration 1 Issues Menu 000SEN1 SER / F Front view U K 123456 10000 1 000SE…" at bounding box center [882, 439] width 1371 height 678
drag, startPoint x: 1284, startPoint y: 583, endPoint x: 1239, endPoint y: 581, distance: 45.0
click at [1239, 581] on div "Configuration 1 Issues Menu 000SEN1 SER / F Front view U K 1 000SEN1 SEM / M Fr…" at bounding box center [882, 439] width 1371 height 678
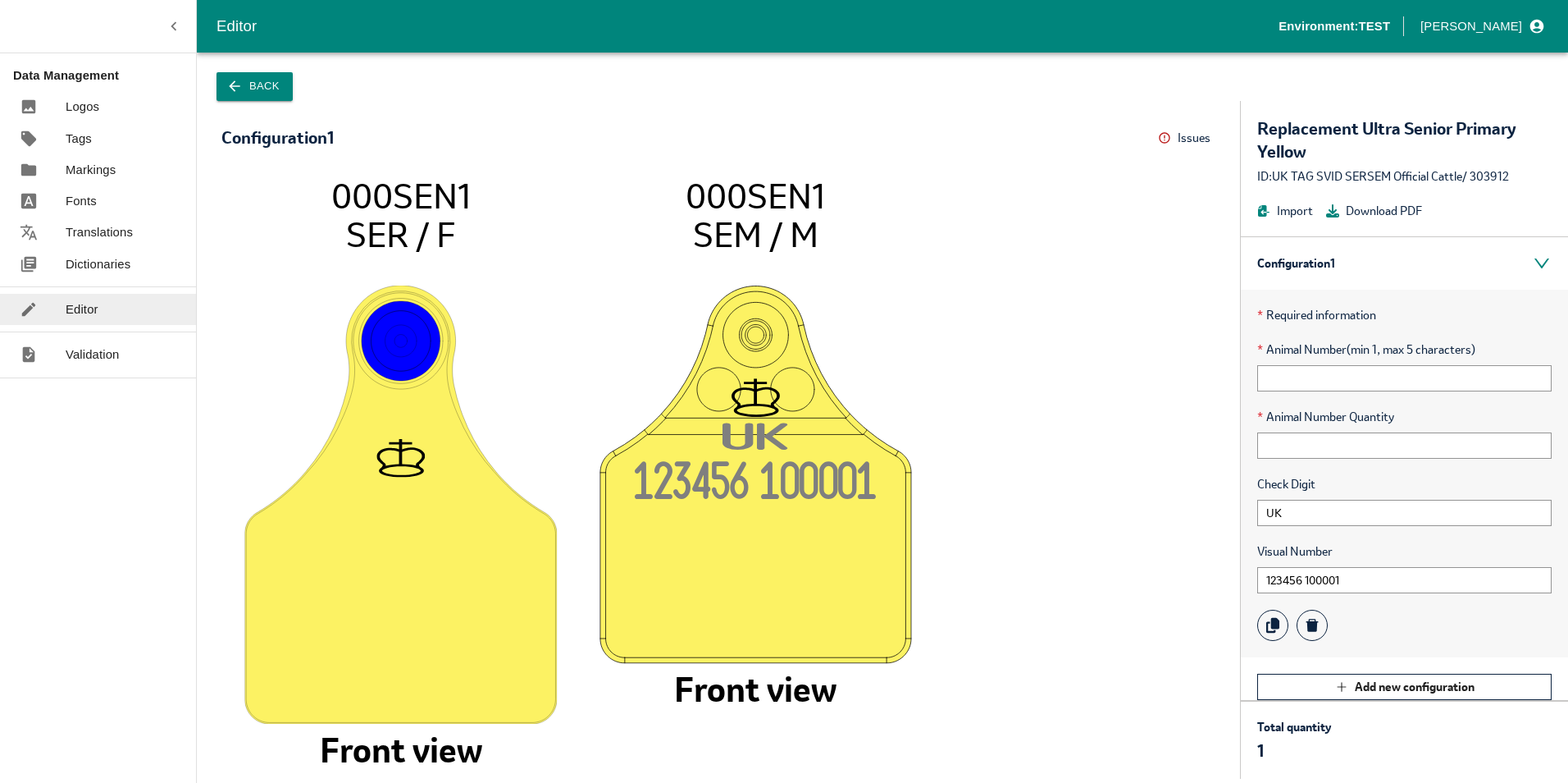
click at [1122, 534] on icon "000SEN1 SER / F Front view U K 123456 10000 1 000SEN1 SEM / M Front view" at bounding box center [718, 469] width 961 height 587
drag, startPoint x: 1279, startPoint y: 577, endPoint x: 1345, endPoint y: 575, distance: 66.0
click at [1345, 575] on input "123456 100001" at bounding box center [1404, 581] width 294 height 27
type input "1"
paste input "3456 100001"
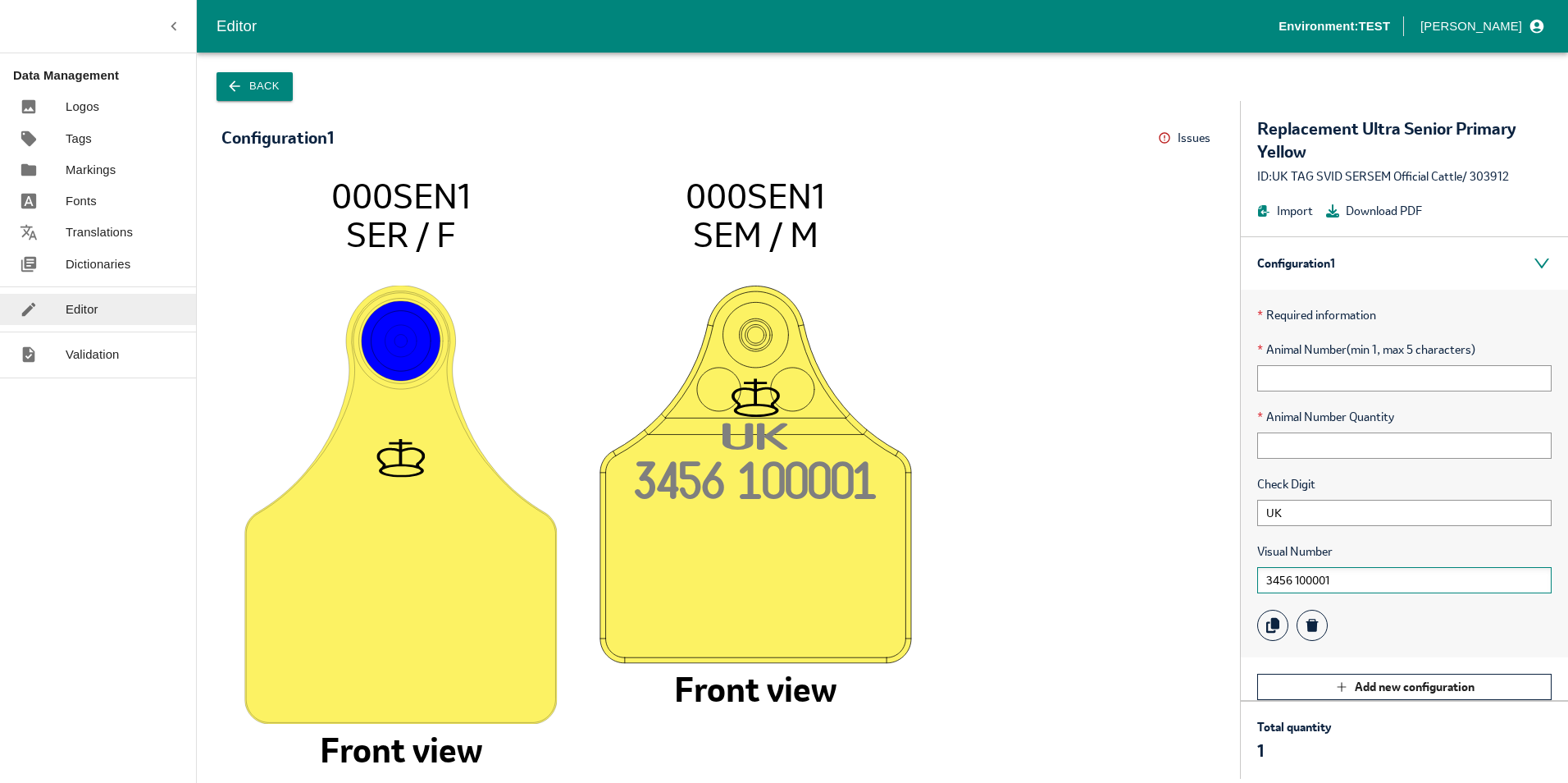
drag, startPoint x: 1347, startPoint y: 576, endPoint x: 1332, endPoint y: 576, distance: 15.0
click at [1333, 576] on input "3456 100001" at bounding box center [1404, 581] width 294 height 27
click at [1261, 582] on input "3456 100001" at bounding box center [1404, 581] width 294 height 27
type input "123456 100001"
drag, startPoint x: 690, startPoint y: 195, endPoint x: 808, endPoint y: 232, distance: 123.7
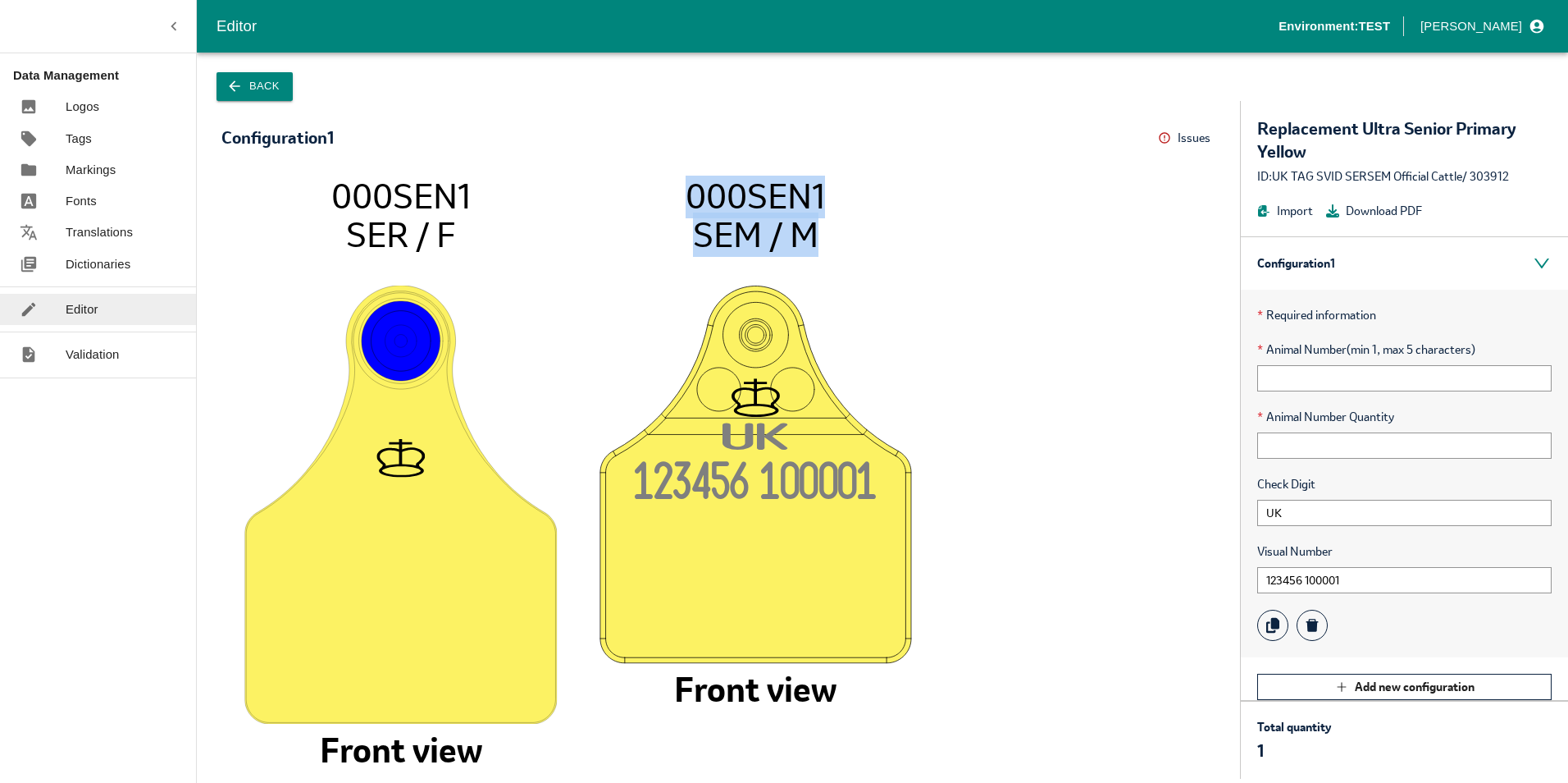
click at [808, 232] on icon "000SEN1 SER / F Front view U K 123456 10000 1 000SEN1 SEM / M Front view" at bounding box center [718, 469] width 961 height 587
click at [808, 234] on tspan "SEM / M" at bounding box center [756, 234] width 125 height 44
drag, startPoint x: 815, startPoint y: 234, endPoint x: 659, endPoint y: 201, distance: 159.5
click at [659, 201] on icon "000SEN1 SER / F Front view U K 123456 10000 1 000SEN1 SEM / M Front view" at bounding box center [718, 469] width 961 height 587
drag, startPoint x: 333, startPoint y: 189, endPoint x: 463, endPoint y: 233, distance: 137.2
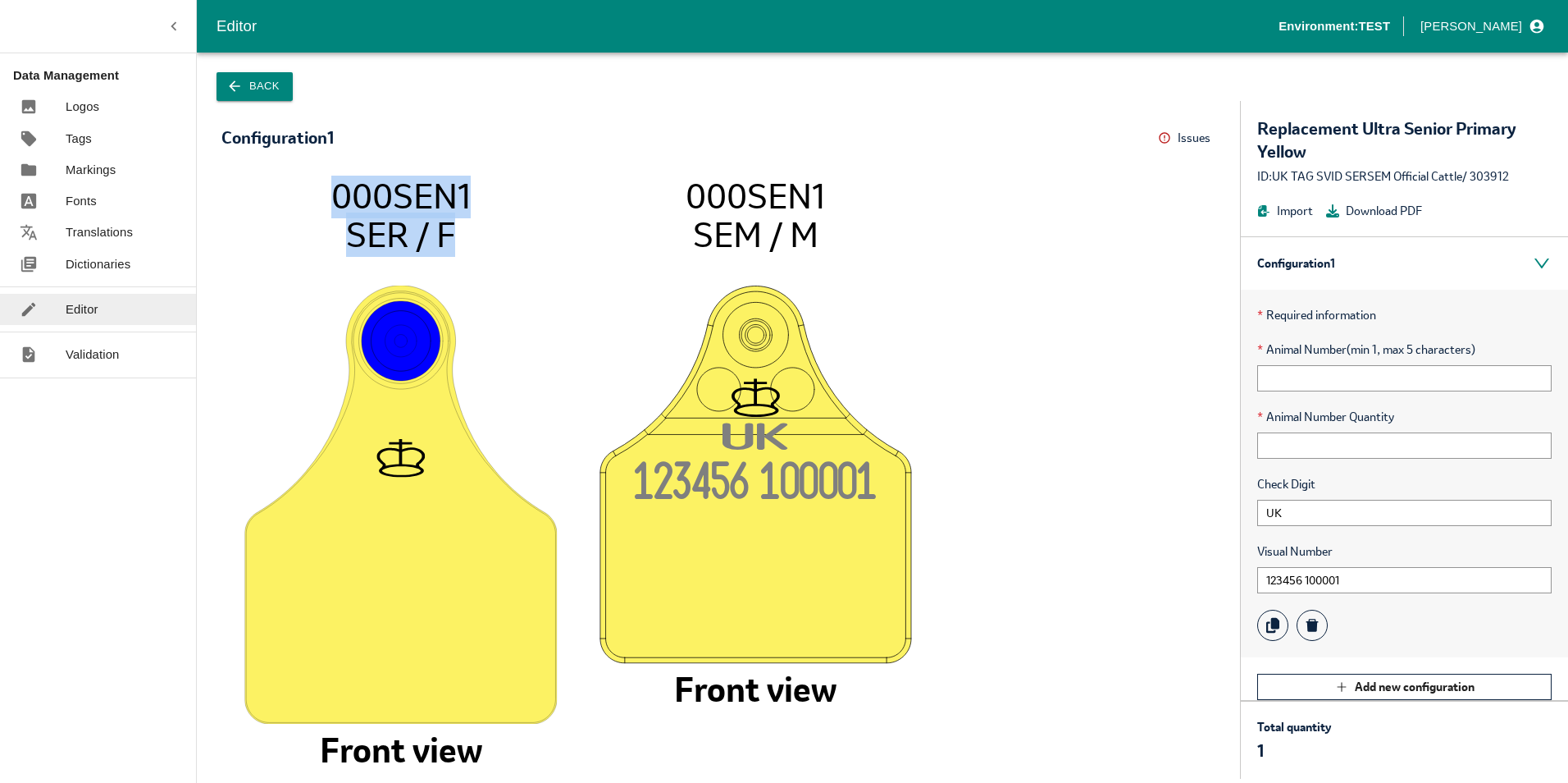
click at [463, 233] on icon "000SEN1 SER / F Front view U K 123456 10000 1 000SEN1 SEM / M Front view" at bounding box center [718, 469] width 961 height 587
drag, startPoint x: 463, startPoint y: 233, endPoint x: 446, endPoint y: 232, distance: 17.0
click at [446, 232] on tspan "SER / F" at bounding box center [400, 234] width 109 height 44
drag, startPoint x: 821, startPoint y: 236, endPoint x: 693, endPoint y: 206, distance: 131.5
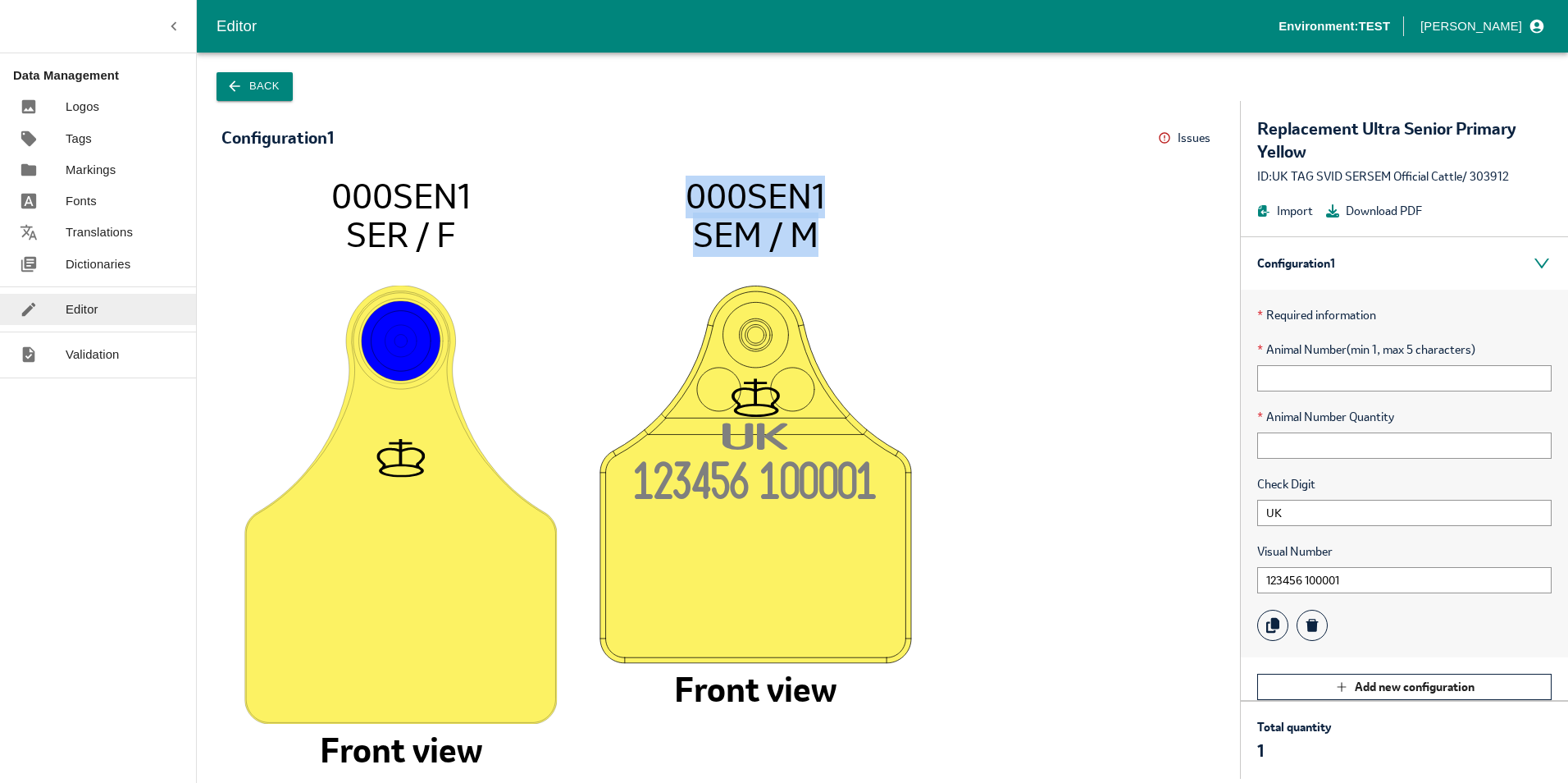
click at [693, 206] on icon "000SEN1 SER / F Front view U K 123456 10000 1 000SEN1 SEM / M Front view" at bounding box center [718, 469] width 961 height 587
drag, startPoint x: 693, startPoint y: 206, endPoint x: 464, endPoint y: 233, distance: 230.6
click at [528, 224] on icon "000SEN1 SER / F Front view U K 123456 10000 1 000SEN1 SEM / M Front view" at bounding box center [718, 469] width 961 height 587
drag, startPoint x: 453, startPoint y: 233, endPoint x: 338, endPoint y: 201, distance: 119.4
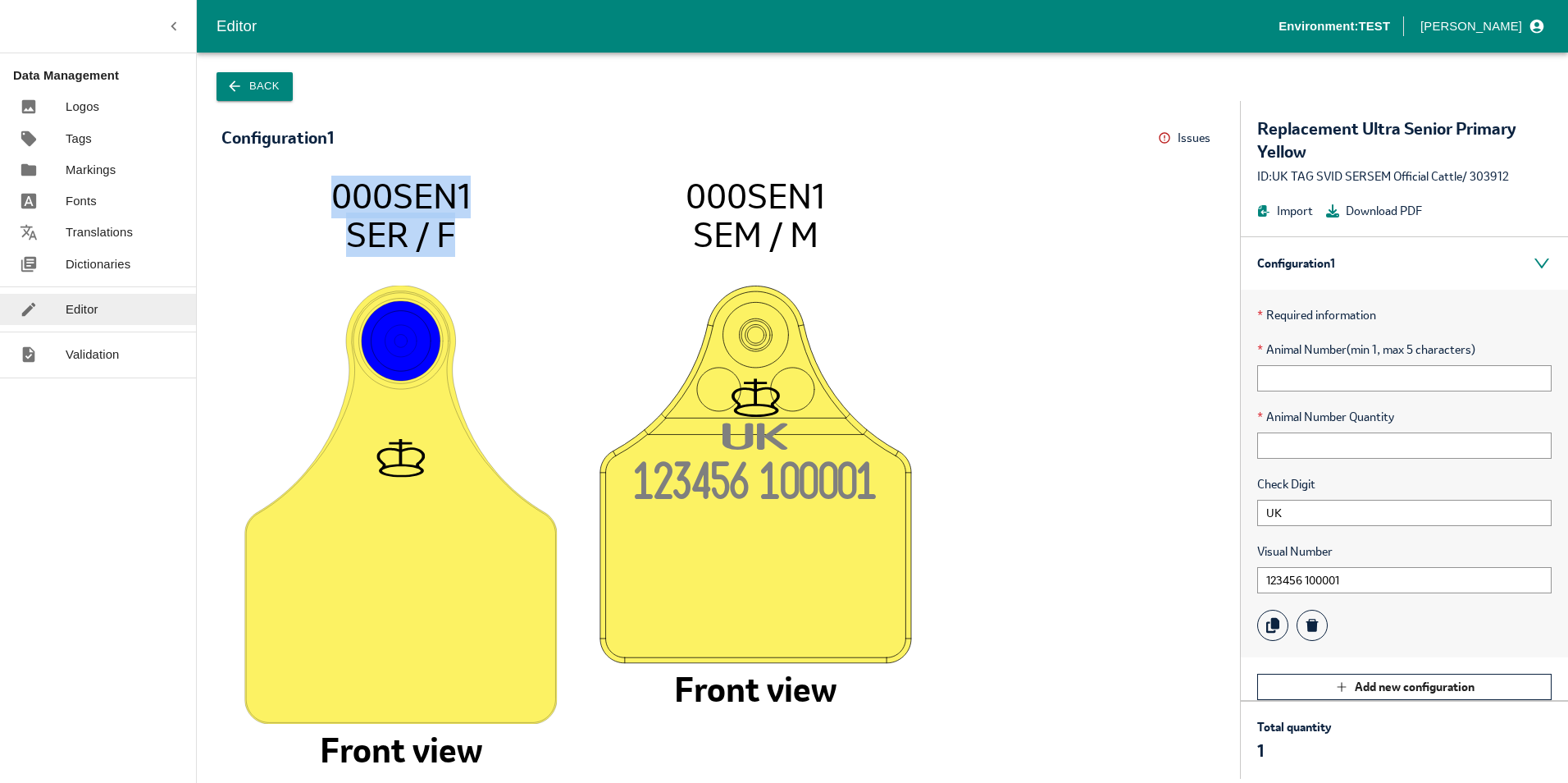
click at [338, 201] on icon "000SEN1 SER / F Front view U K 123456 10000 1 000SEN1 SEM / M Front view" at bounding box center [718, 469] width 961 height 587
drag, startPoint x: 338, startPoint y: 201, endPoint x: 373, endPoint y: 201, distance: 35.0
click at [367, 201] on tspan "000SEN1" at bounding box center [401, 196] width 140 height 44
click at [564, 197] on icon "000SEN1 SER / F Front view U K 123456 10000 1 000SEN1 SEM / M Front view" at bounding box center [718, 469] width 961 height 587
click at [254, 85] on button "Back" at bounding box center [254, 87] width 76 height 28
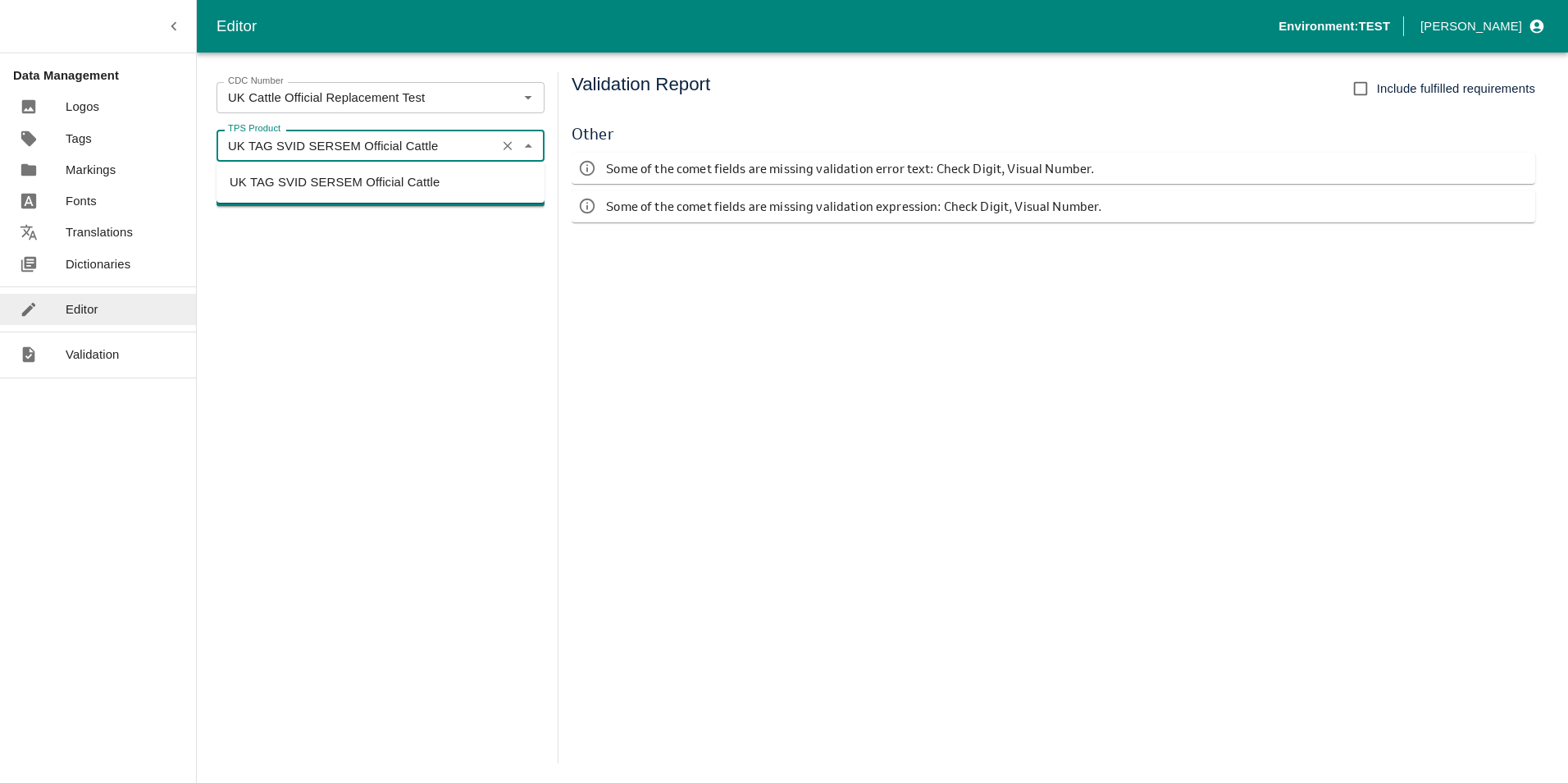
drag, startPoint x: 427, startPoint y: 143, endPoint x: 189, endPoint y: 142, distance: 238.0
click at [189, 142] on div "Editor Environment: TEST [PERSON_NAME] Data Management Logos Tags Markings Font…" at bounding box center [784, 392] width 1568 height 783
click at [376, 269] on div "CDC Number UK Cattle Official Replacement Test CDC Number TPS Product UK TAG SV…" at bounding box center [380, 418] width 328 height 691
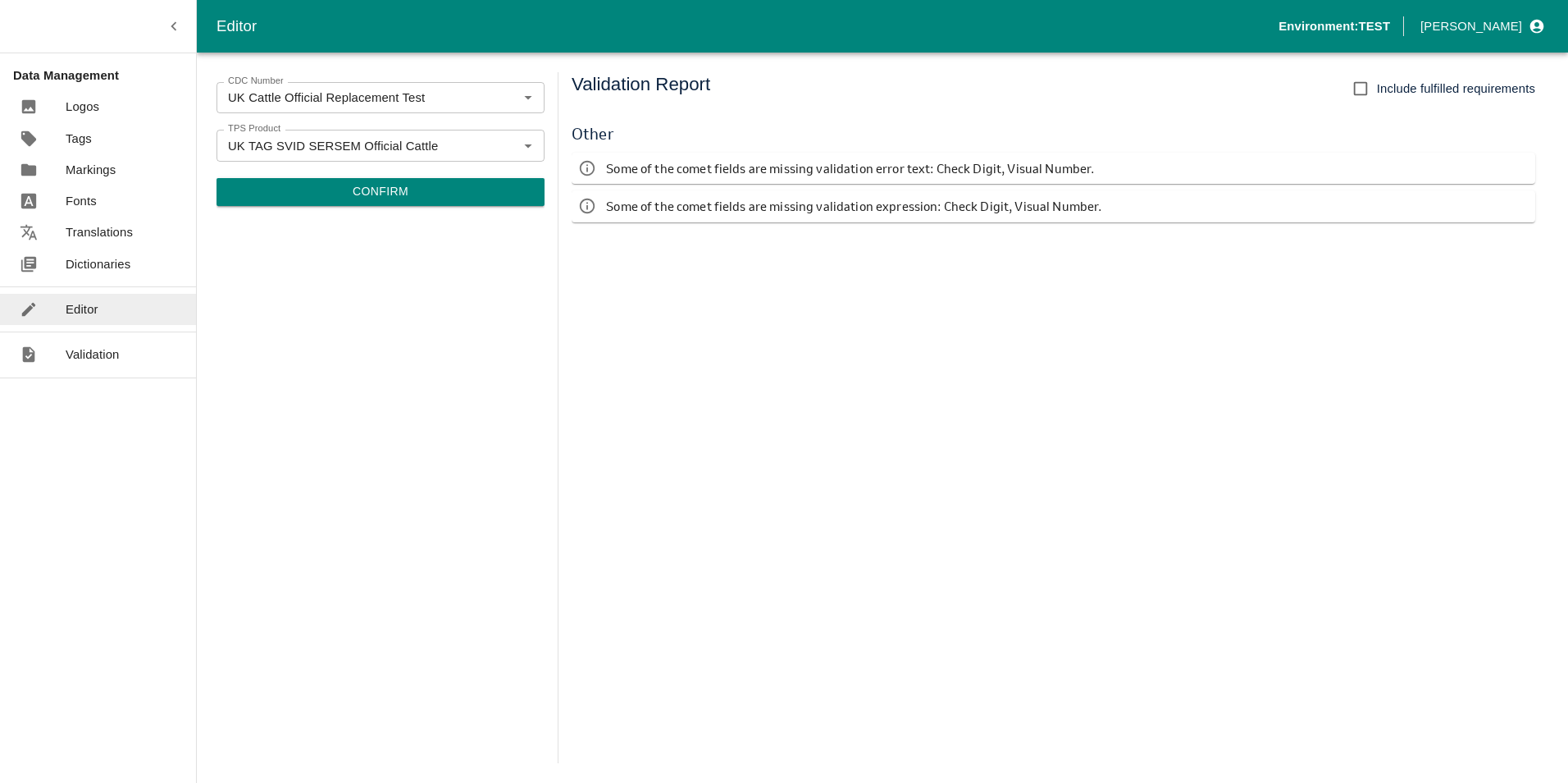
click at [364, 182] on button "Confirm" at bounding box center [380, 192] width 328 height 28
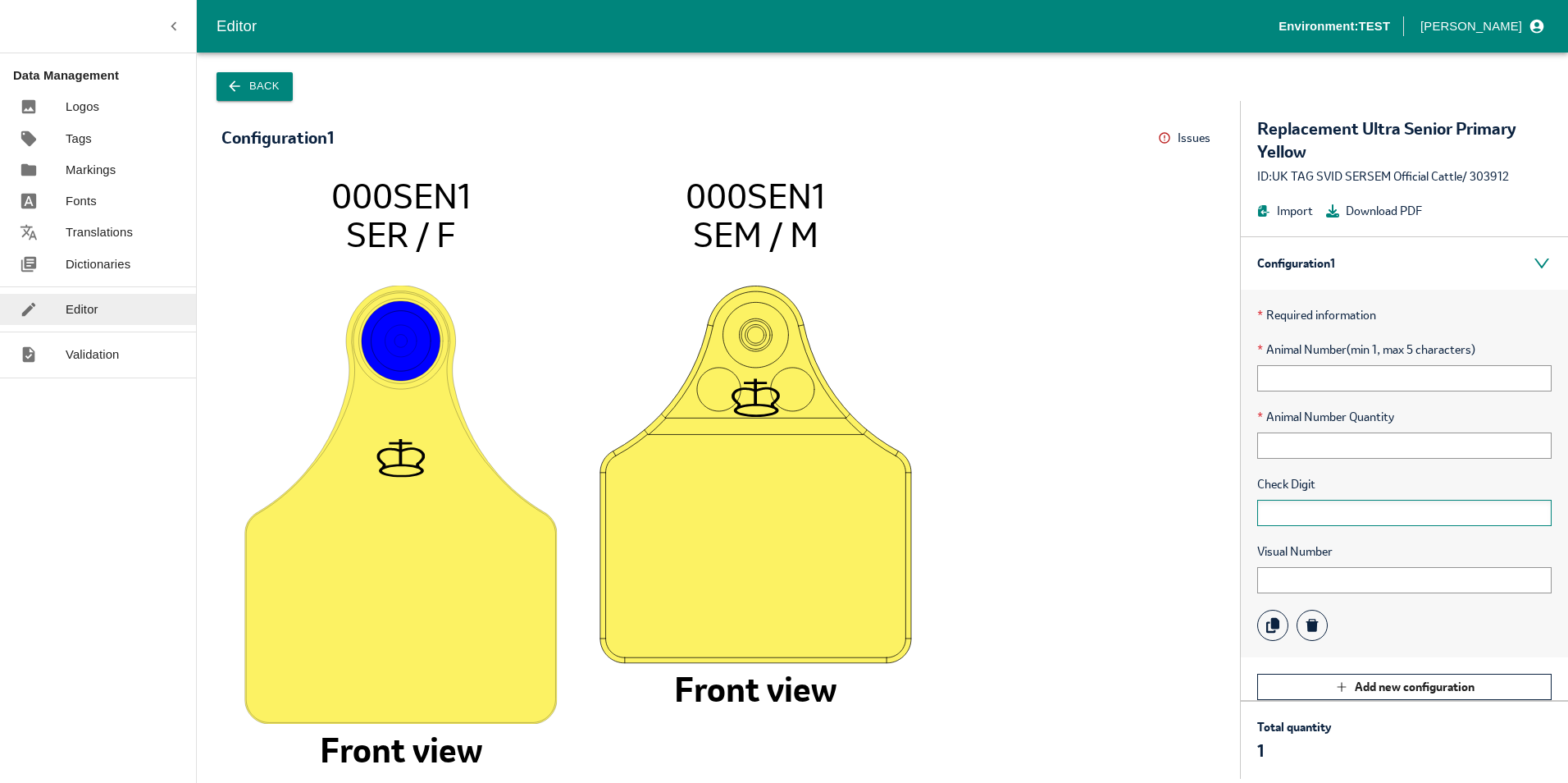
click at [1322, 515] on input "text" at bounding box center [1404, 513] width 294 height 27
type input "UK"
click at [1382, 586] on input "text" at bounding box center [1404, 581] width 294 height 27
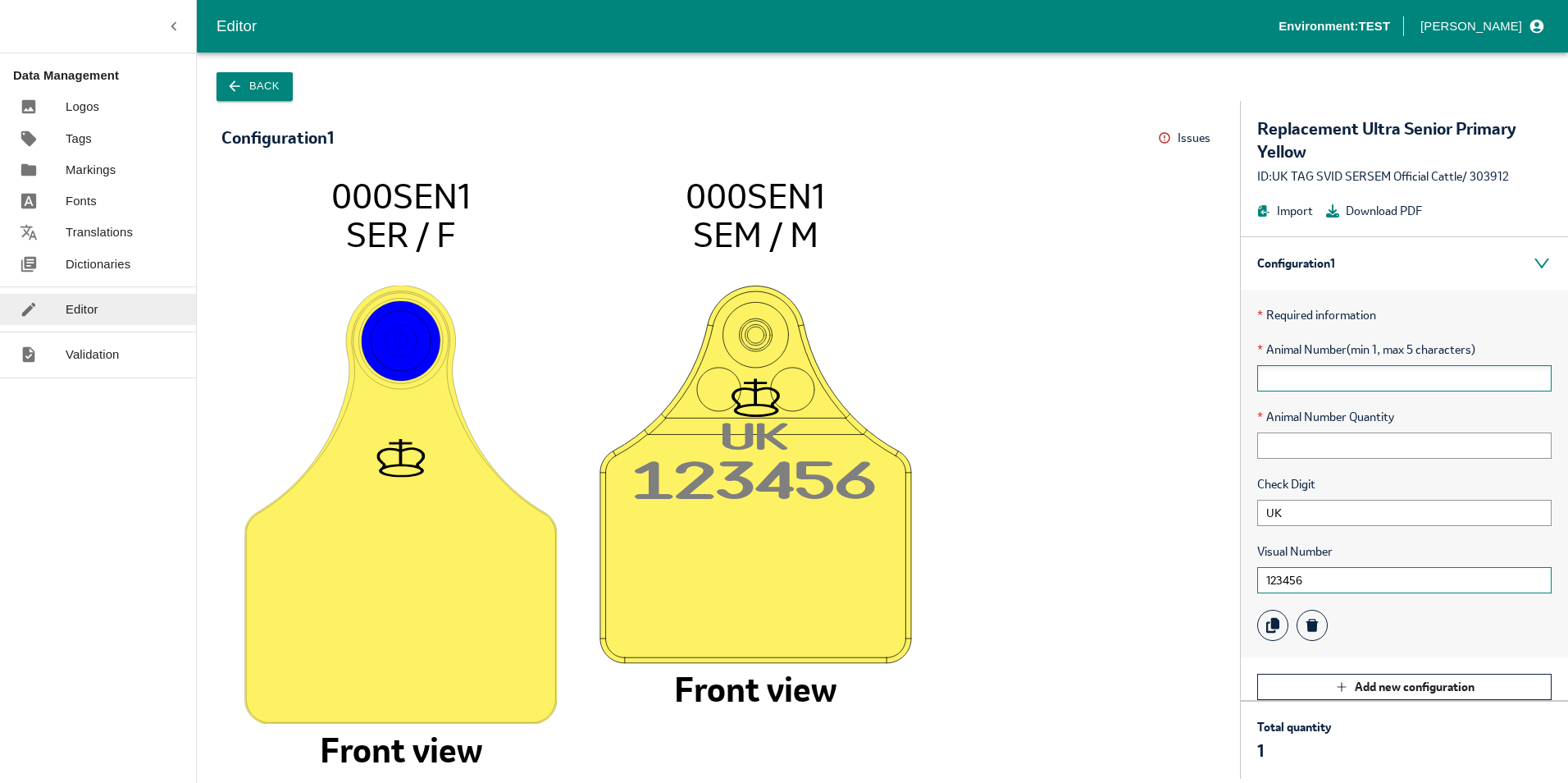
type input "123456"
click at [1430, 369] on input "text" at bounding box center [1404, 378] width 294 height 27
click at [1436, 382] on input "text" at bounding box center [1404, 378] width 294 height 27
type input "0"
drag, startPoint x: 1274, startPoint y: 179, endPoint x: 1516, endPoint y: 174, distance: 242.1
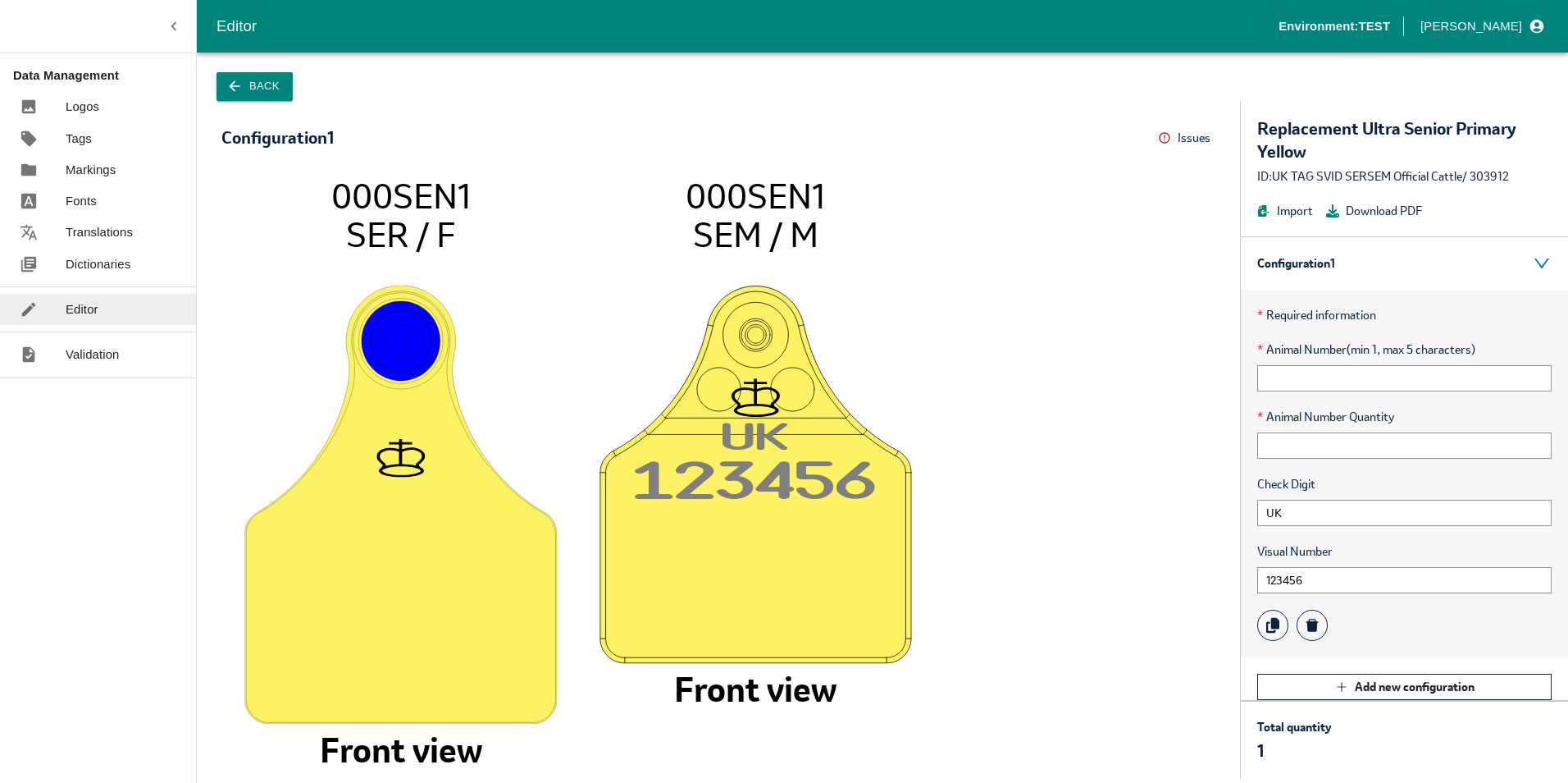
click at [1516, 174] on div "ID: UK TAG SVID SERSEM Official Cattle / 303912" at bounding box center [1404, 176] width 294 height 18
click at [272, 90] on button "Back" at bounding box center [254, 87] width 76 height 28
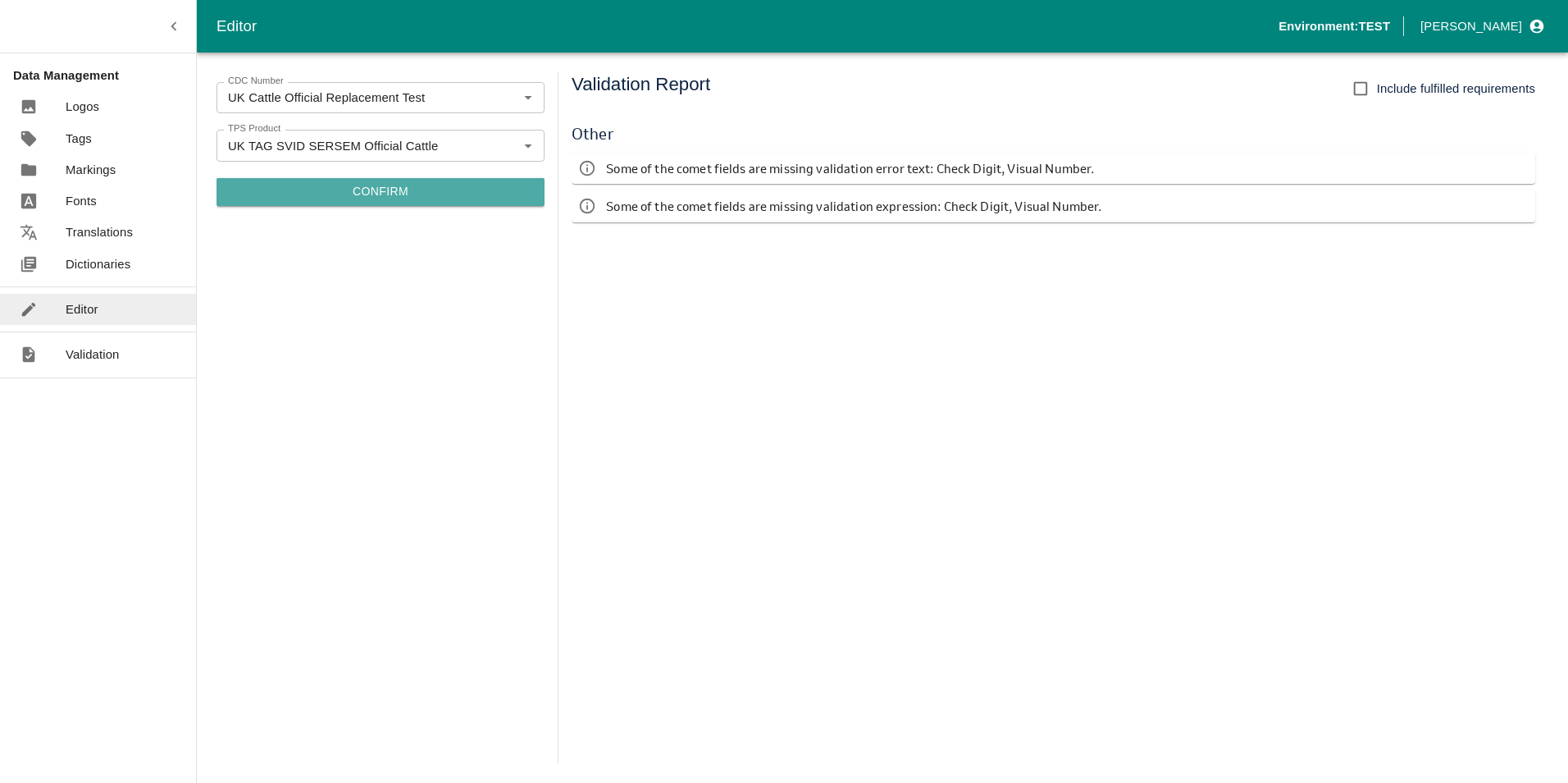
click at [332, 178] on button "Confirm" at bounding box center [380, 192] width 328 height 28
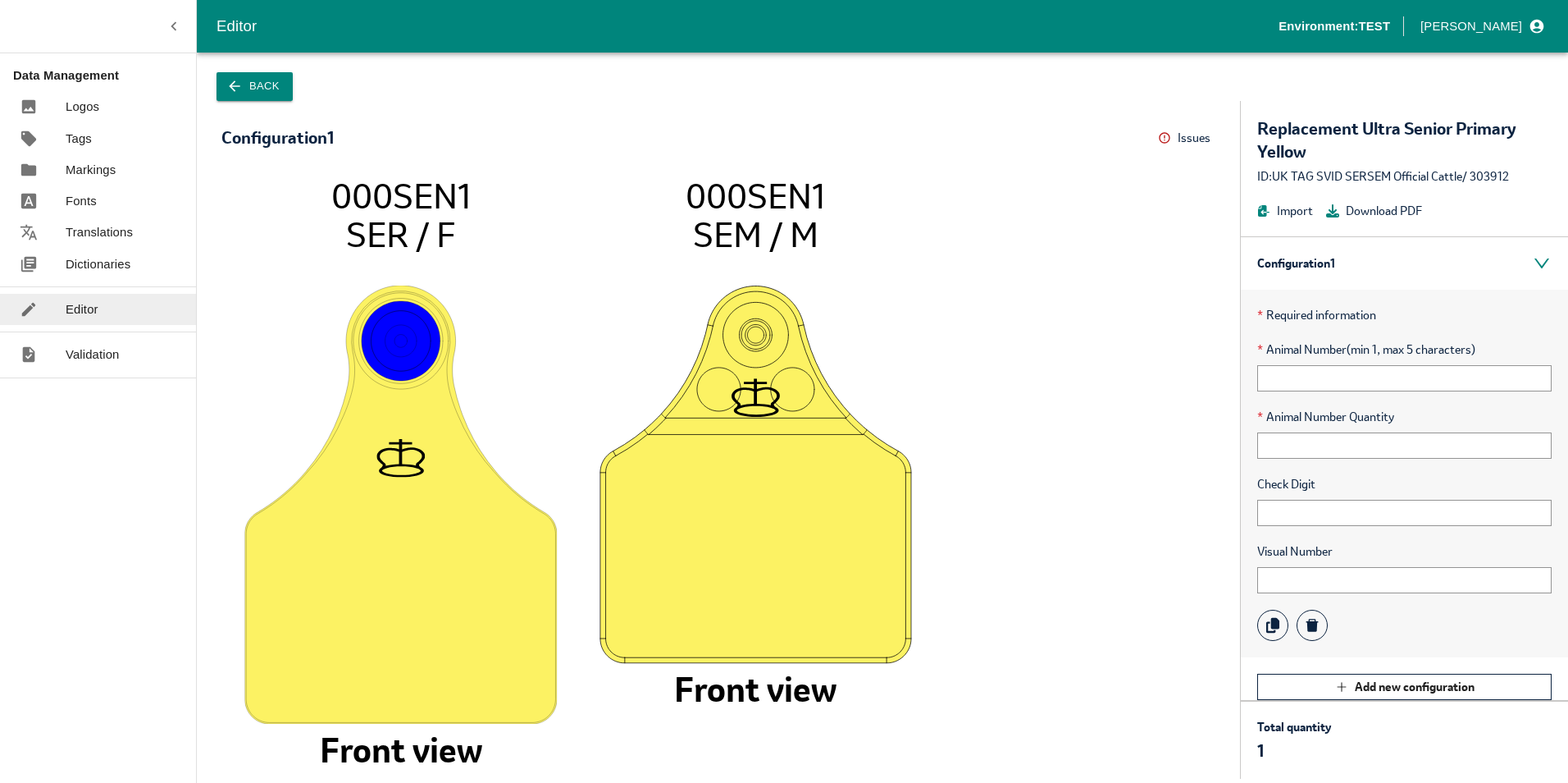
click at [933, 112] on div "Configuration 1 Issues Menu 000SEN1 SER / F Front view 000SEN1 SEM / M Front vi…" at bounding box center [718, 439] width 1043 height 678
